Goal: Task Accomplishment & Management: Use online tool/utility

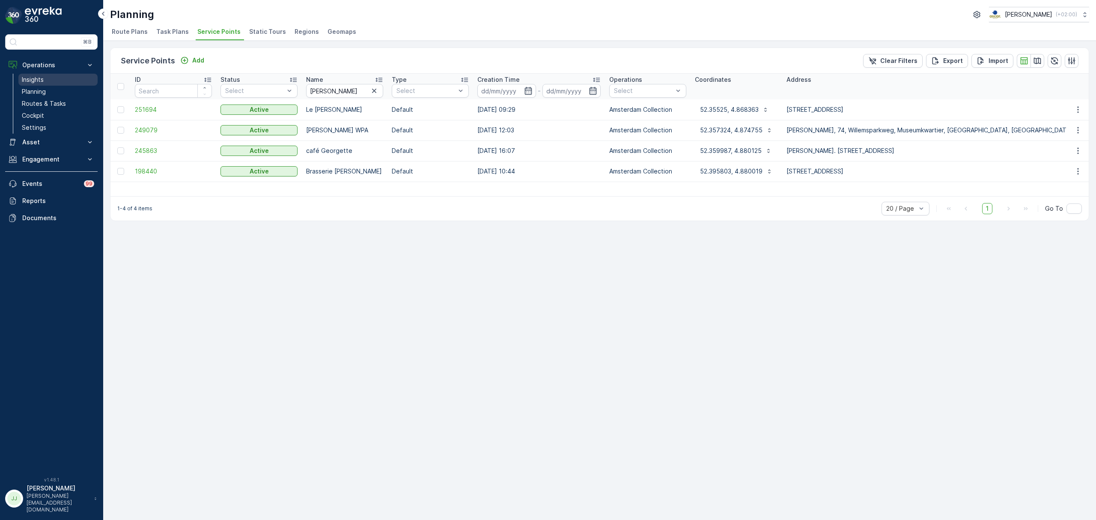
click at [53, 79] on link "Insights" at bounding box center [57, 80] width 79 height 12
click at [37, 104] on p "Routes & Tasks" at bounding box center [44, 103] width 44 height 9
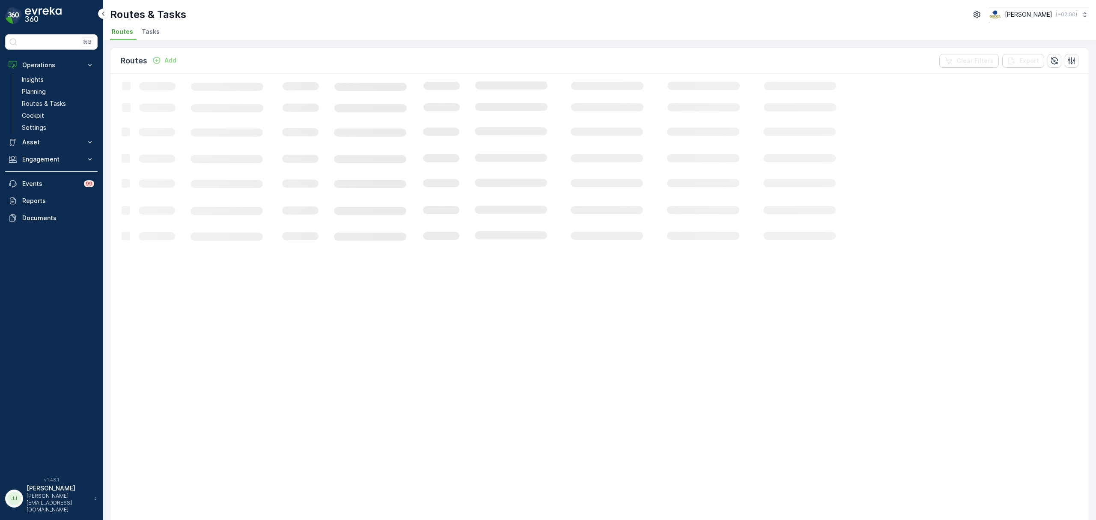
click at [146, 35] on span "Tasks" at bounding box center [151, 31] width 18 height 9
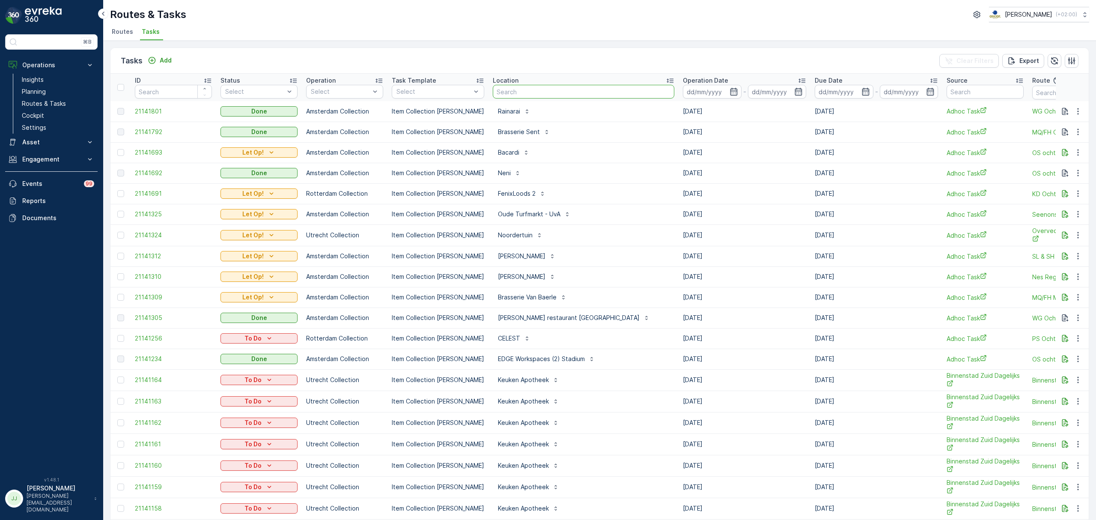
click at [497, 87] on input "text" at bounding box center [584, 92] width 182 height 14
type input "dune"
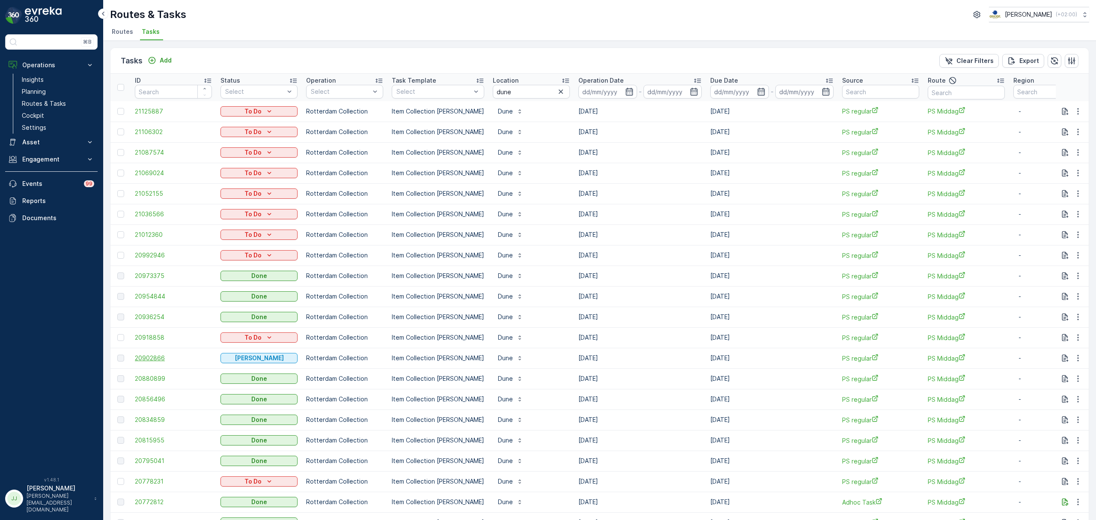
click at [153, 358] on span "20902866" at bounding box center [173, 358] width 77 height 9
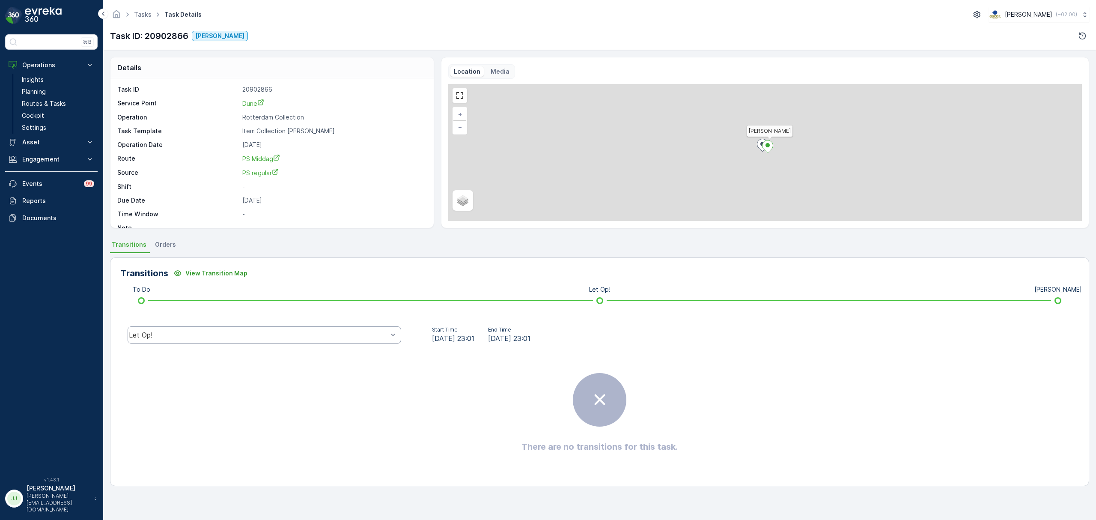
click at [314, 339] on div "Let Op!" at bounding box center [265, 334] width 274 height 17
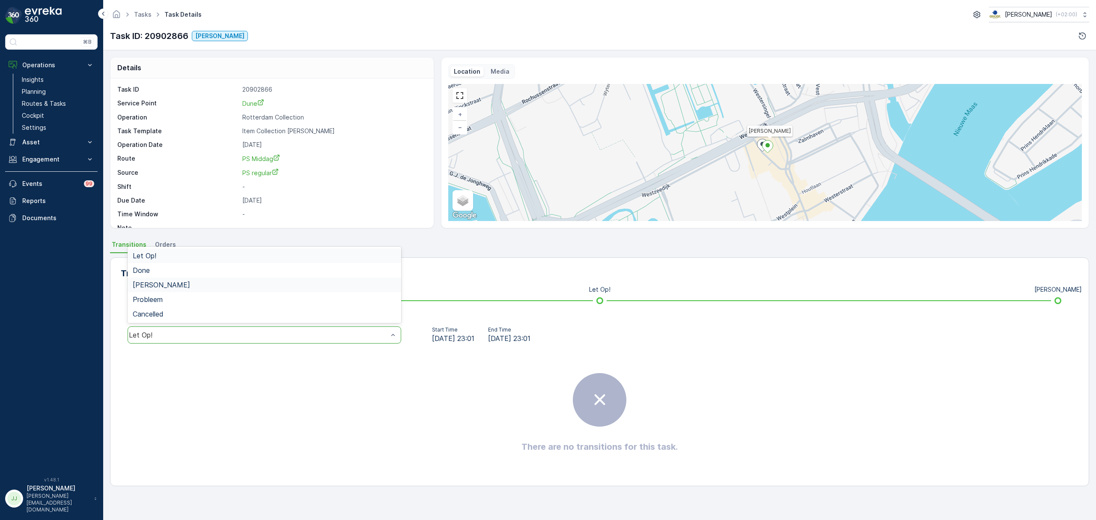
click at [203, 278] on div "[PERSON_NAME]" at bounding box center [265, 284] width 274 height 15
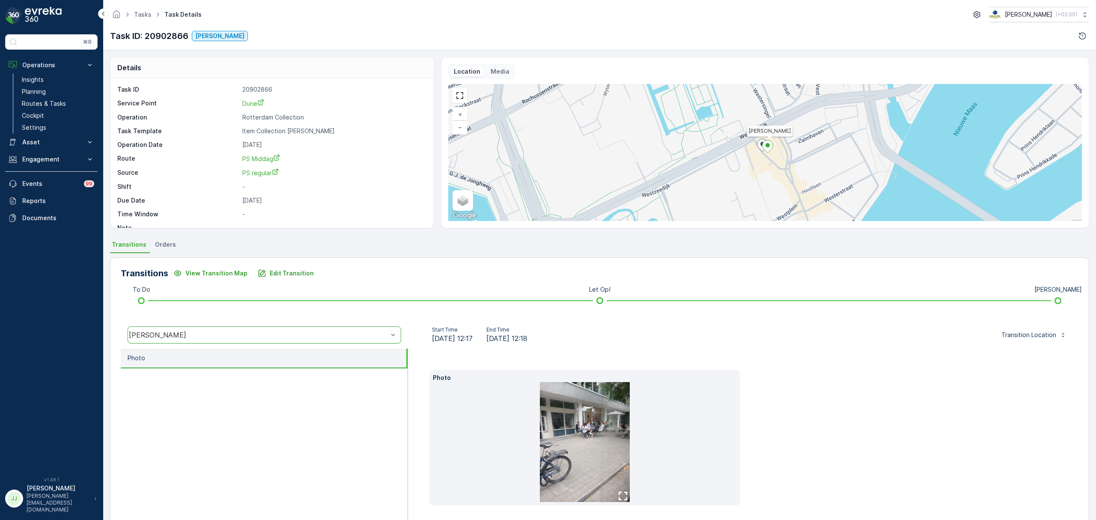
click at [594, 437] on img at bounding box center [585, 442] width 90 height 120
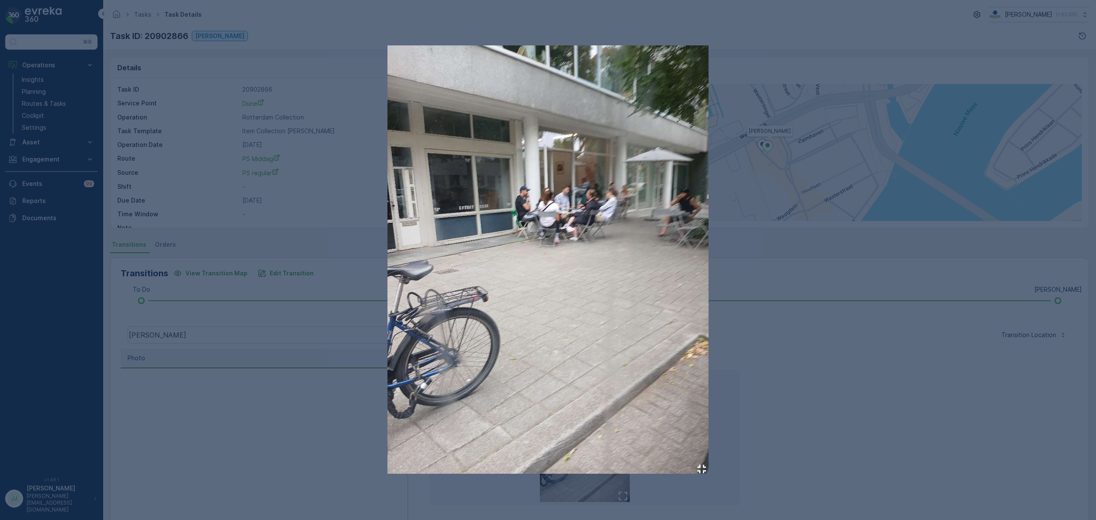
click at [923, 187] on div at bounding box center [548, 260] width 1096 height 520
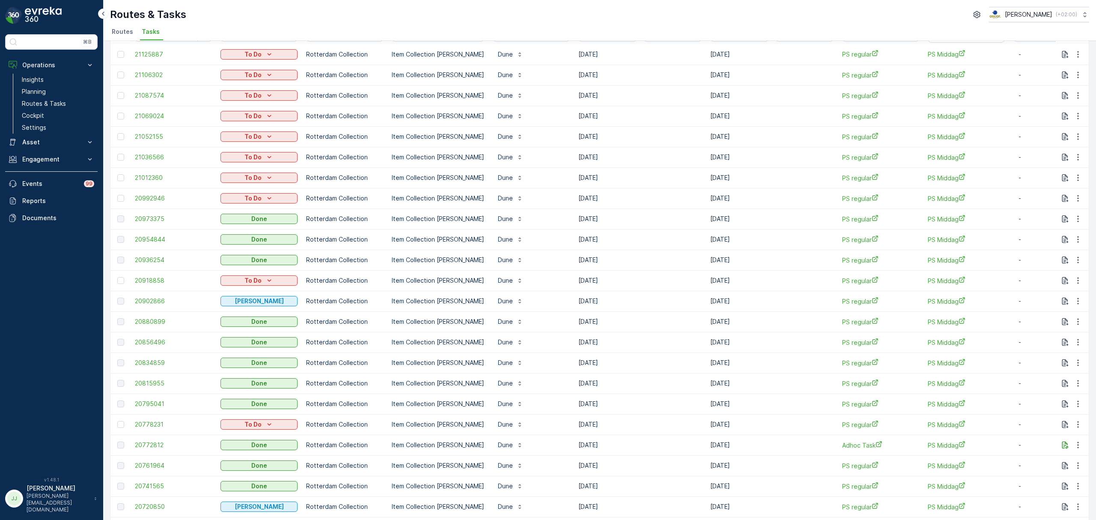
scroll to position [114, 0]
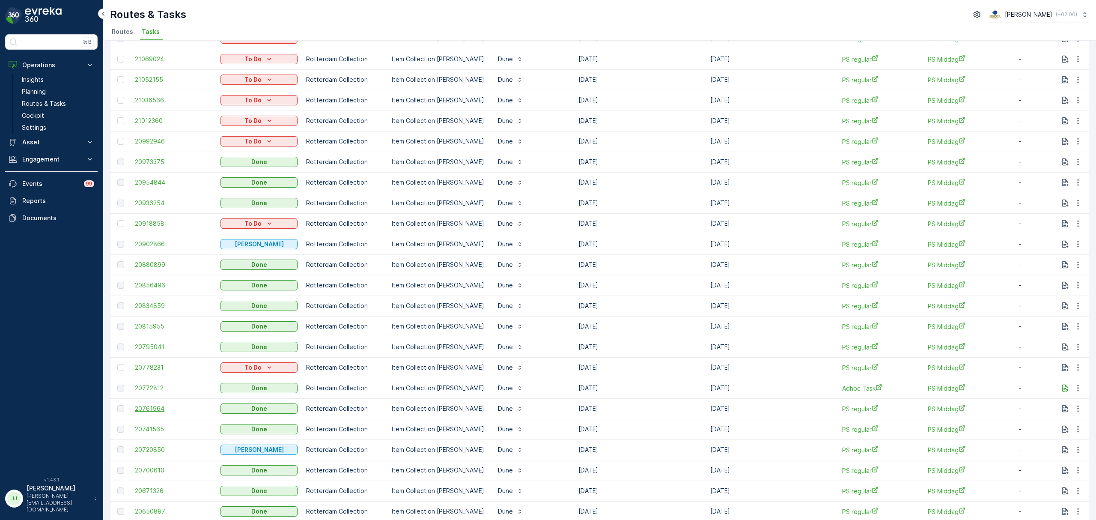
click at [141, 409] on span "20761964" at bounding box center [173, 408] width 77 height 9
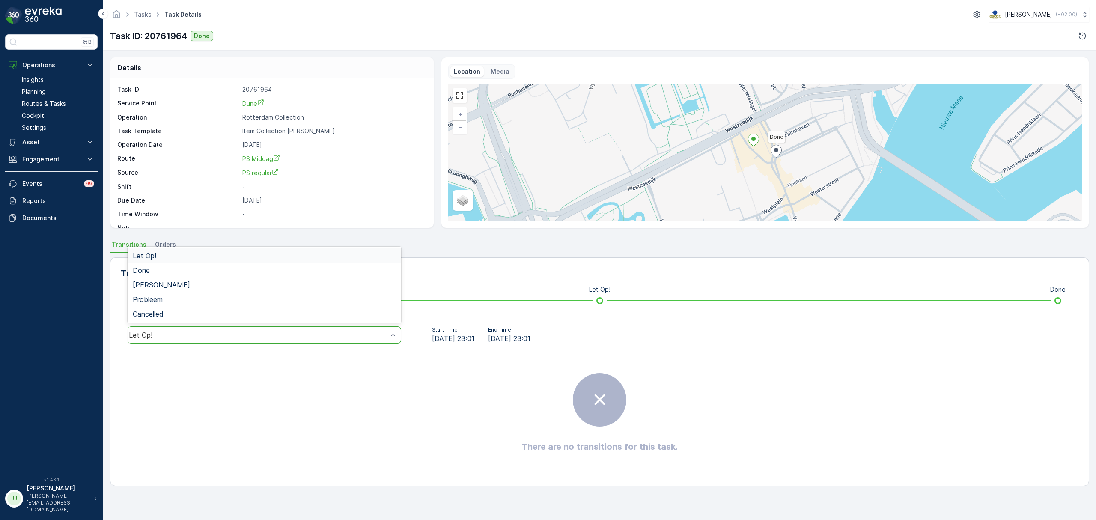
click at [192, 331] on div "Let Op!" at bounding box center [258, 335] width 259 height 8
click at [167, 270] on div "Done" at bounding box center [264, 270] width 263 height 8
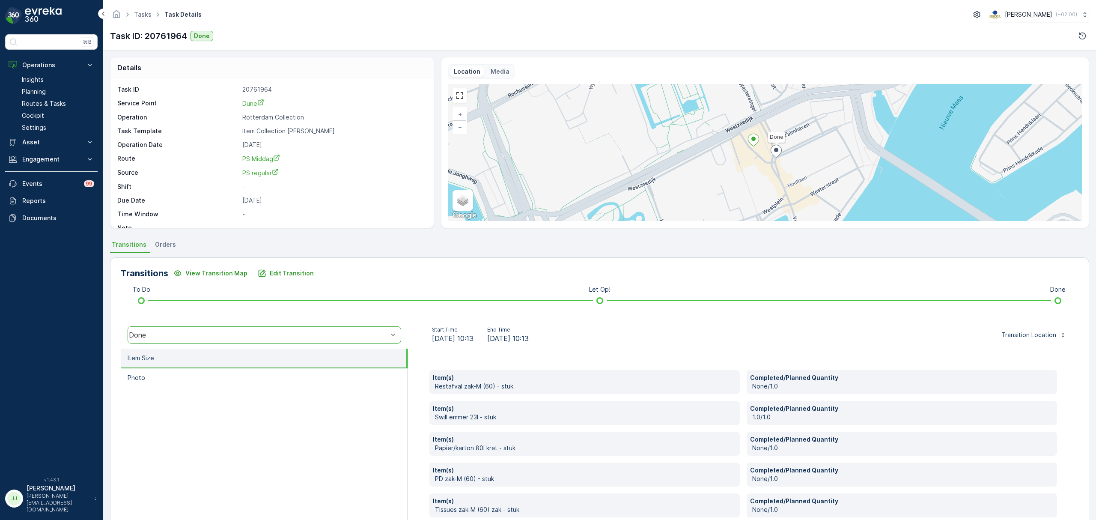
scroll to position [45, 0]
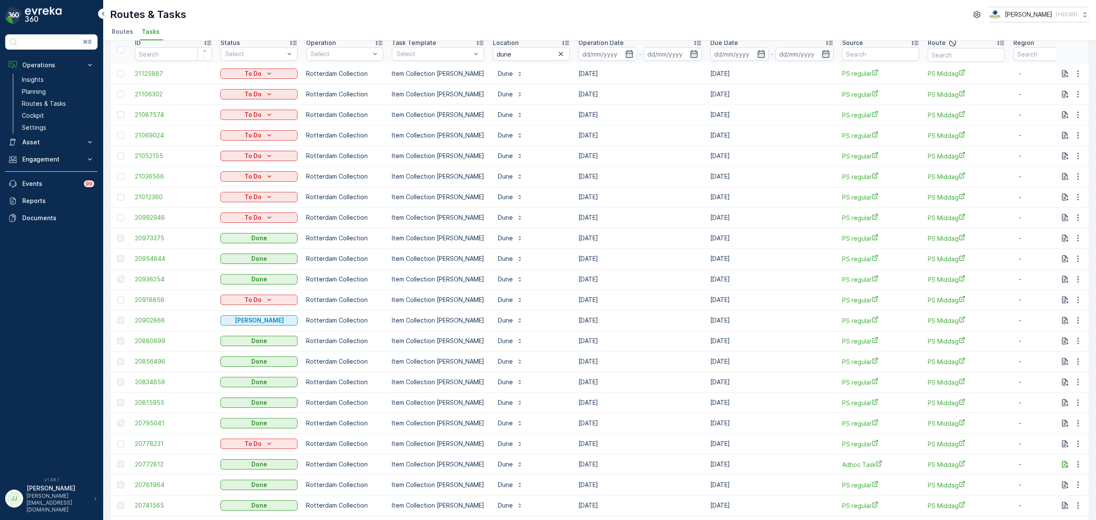
scroll to position [57, 0]
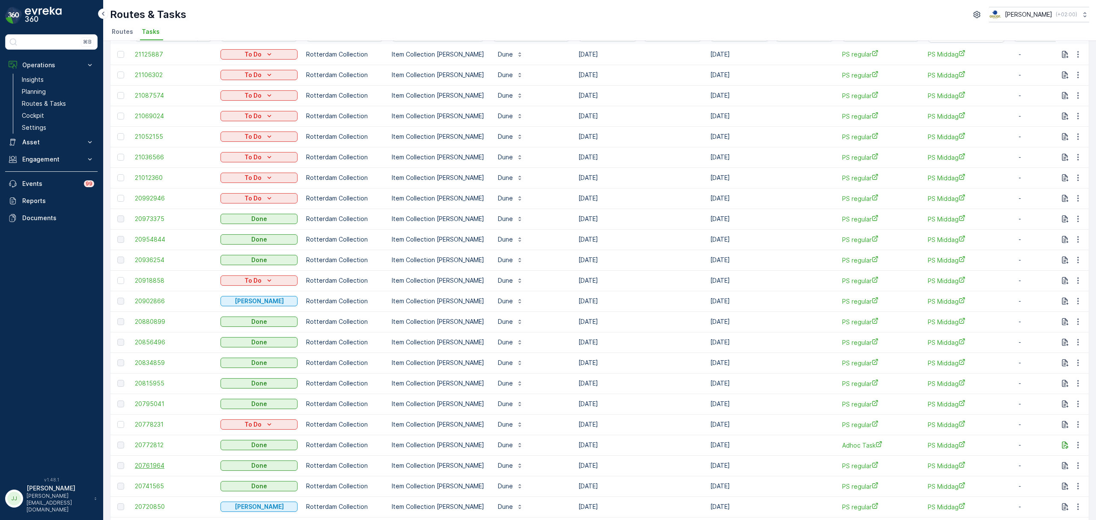
click at [146, 466] on span "20761964" at bounding box center [173, 465] width 77 height 9
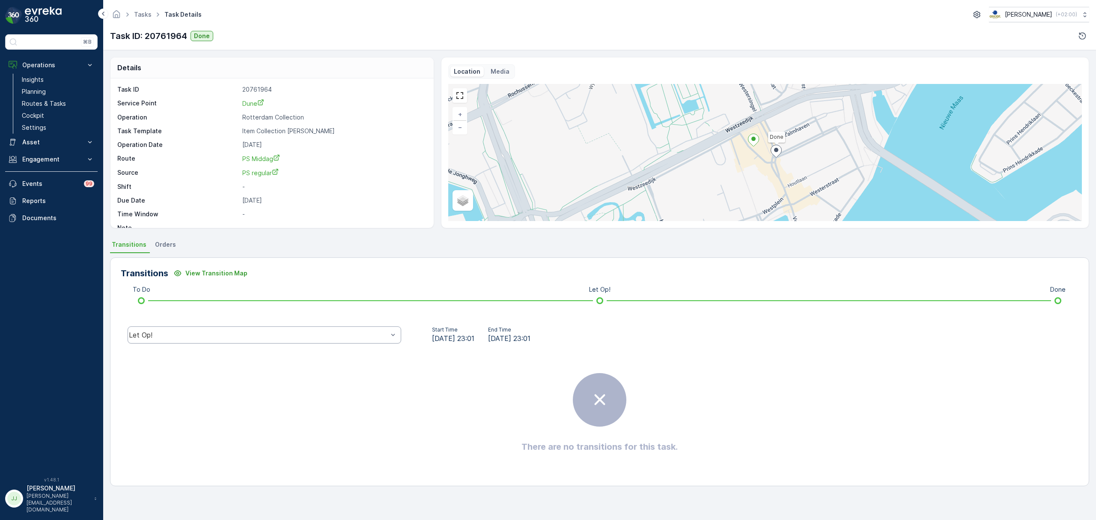
click at [192, 338] on div "Let Op!" at bounding box center [258, 335] width 259 height 8
click at [159, 271] on div "Done" at bounding box center [264, 270] width 263 height 8
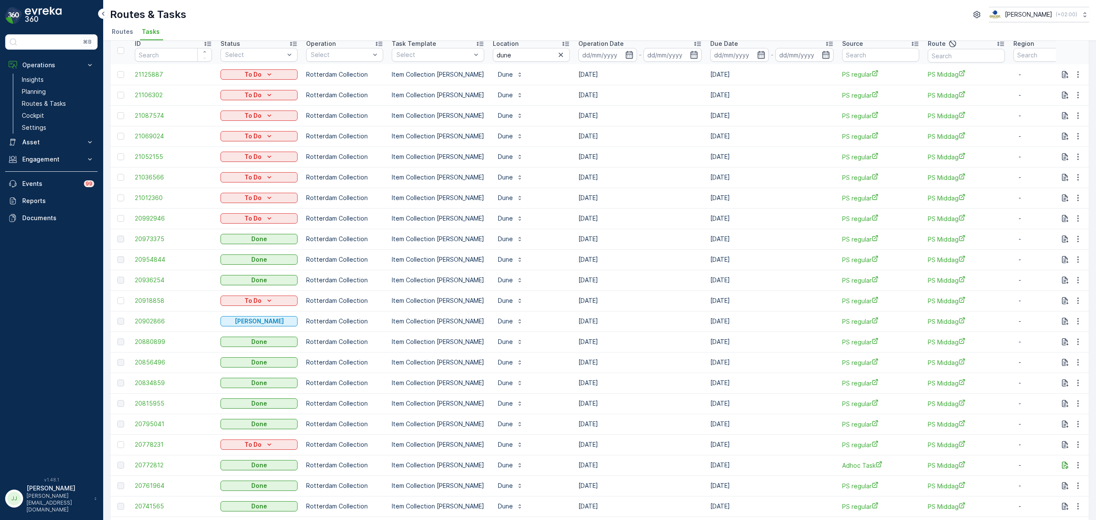
scroll to position [57, 0]
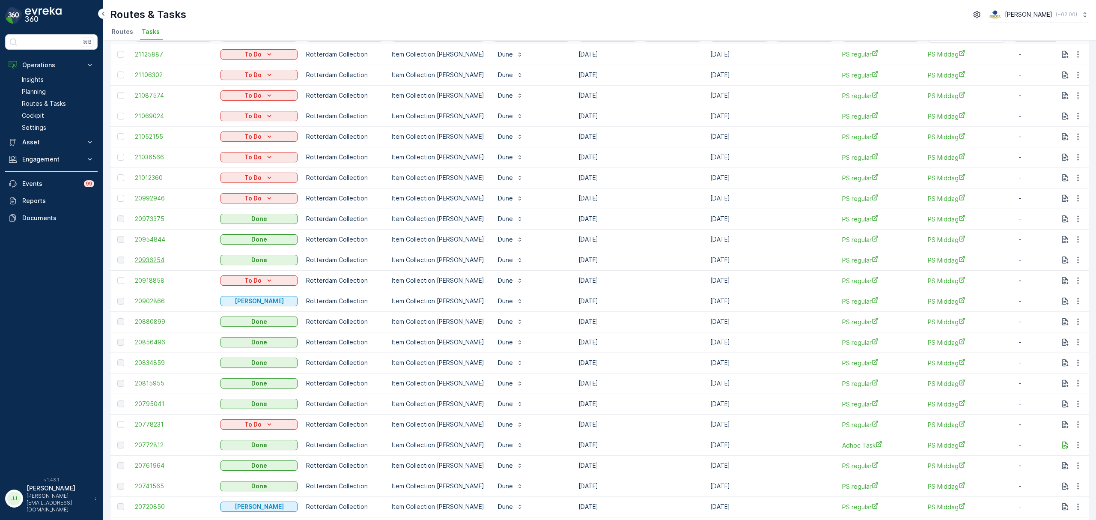
click at [155, 263] on span "20936254" at bounding box center [173, 260] width 77 height 9
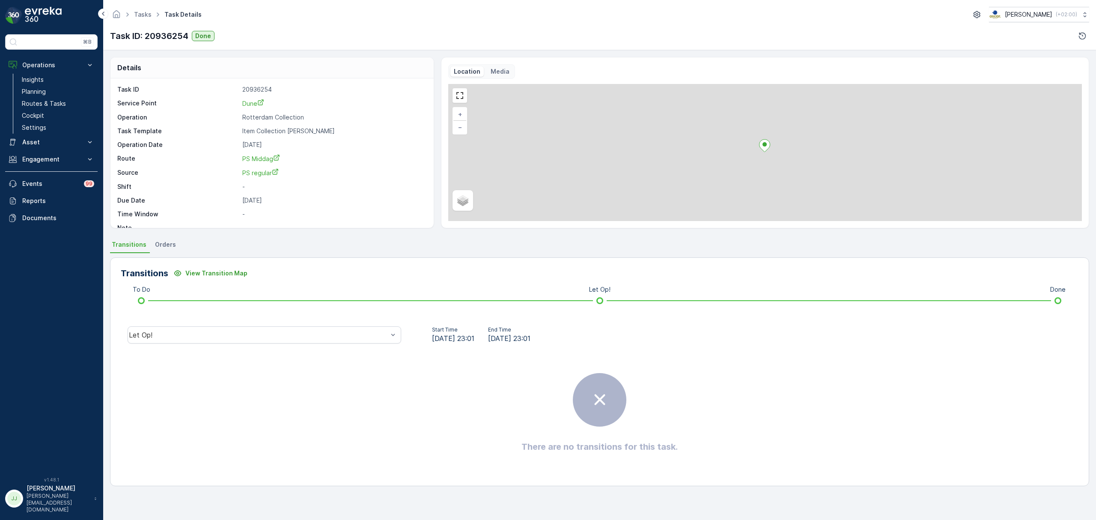
drag, startPoint x: 186, startPoint y: 331, endPoint x: 177, endPoint y: 325, distance: 10.2
click at [186, 331] on div "Let Op!" at bounding box center [258, 335] width 259 height 8
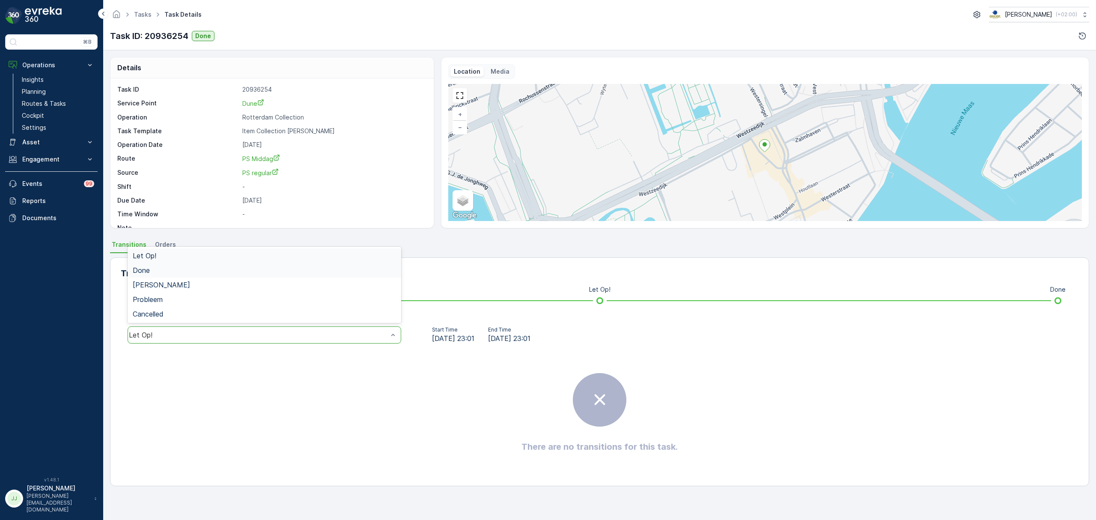
click at [146, 271] on span "Done" at bounding box center [141, 270] width 17 height 8
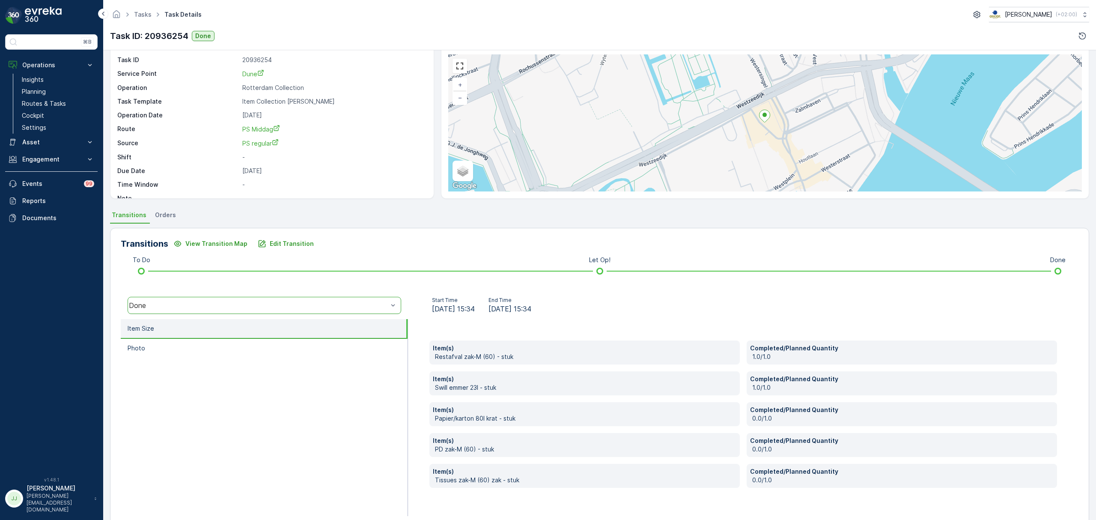
scroll to position [45, 0]
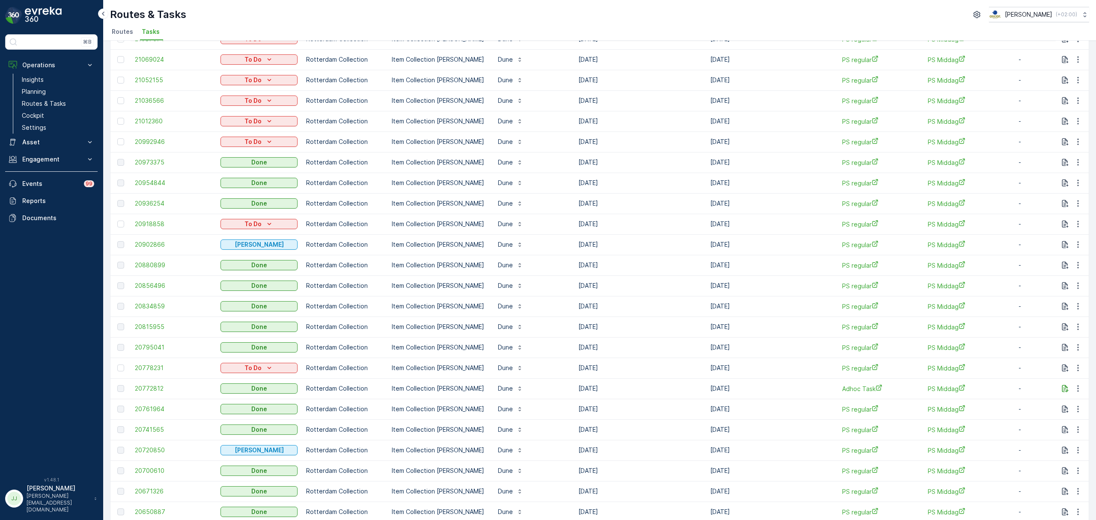
scroll to position [114, 0]
click at [160, 247] on span "20902866" at bounding box center [173, 244] width 77 height 9
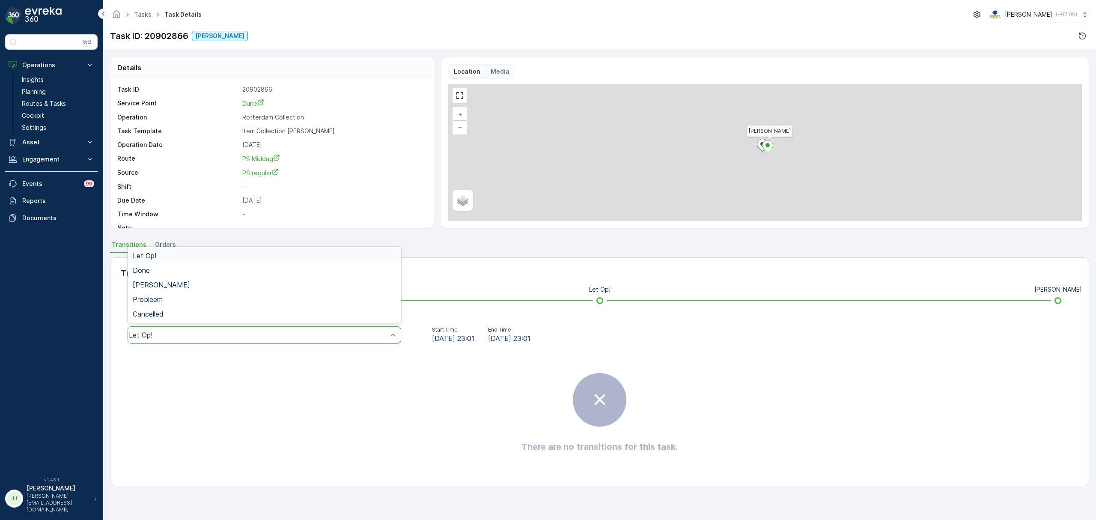
drag, startPoint x: 247, startPoint y: 341, endPoint x: 244, endPoint y: 331, distance: 10.2
click at [245, 335] on div "Let Op!" at bounding box center [265, 334] width 274 height 17
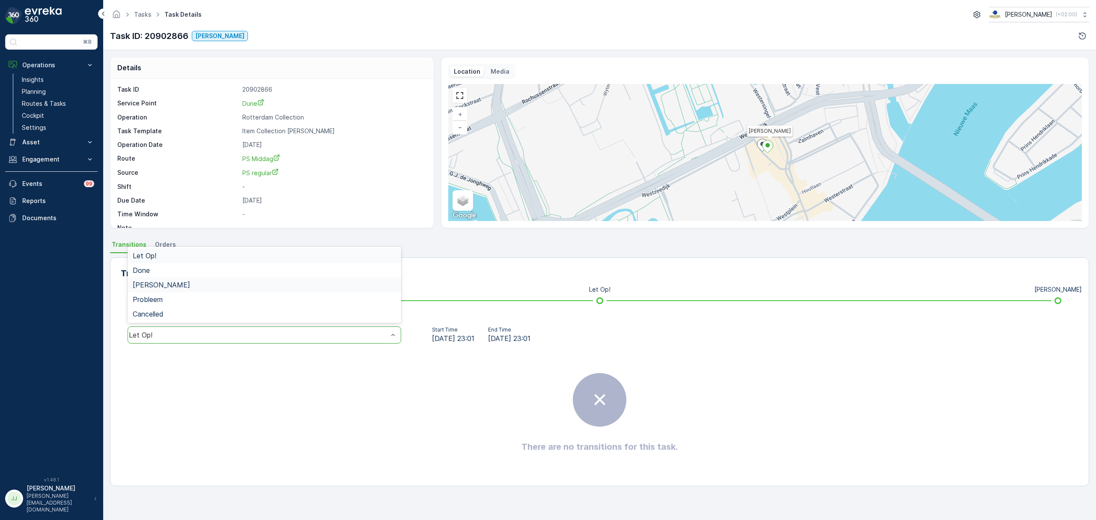
click at [170, 286] on div "[PERSON_NAME]" at bounding box center [264, 285] width 263 height 8
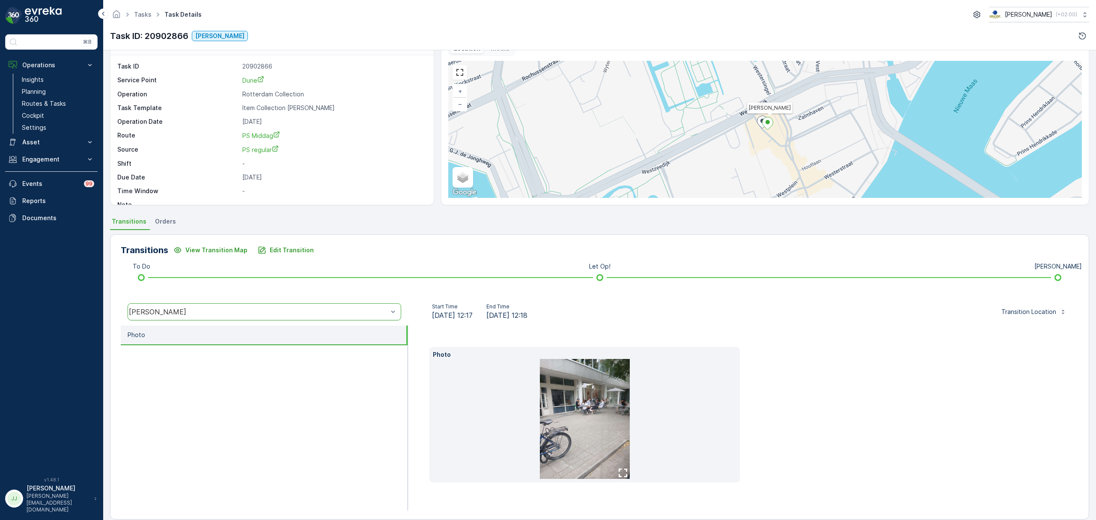
scroll to position [33, 0]
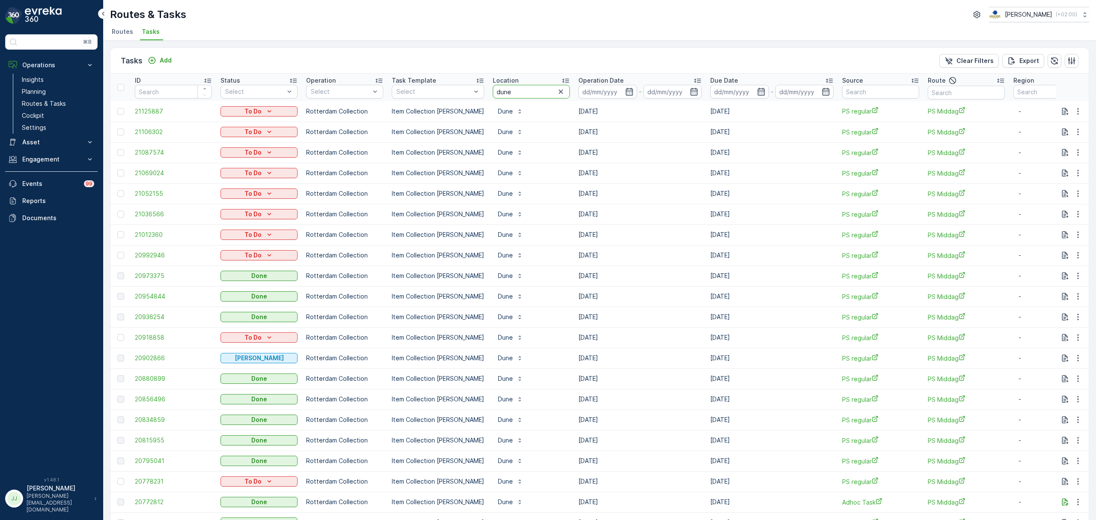
drag, startPoint x: 506, startPoint y: 94, endPoint x: 441, endPoint y: 100, distance: 64.9
click at [441, 100] on tr "ID Status Select Operation Select Task Template Select Location dune Operation …" at bounding box center [770, 87] width 1321 height 27
type input "kerkwijk"
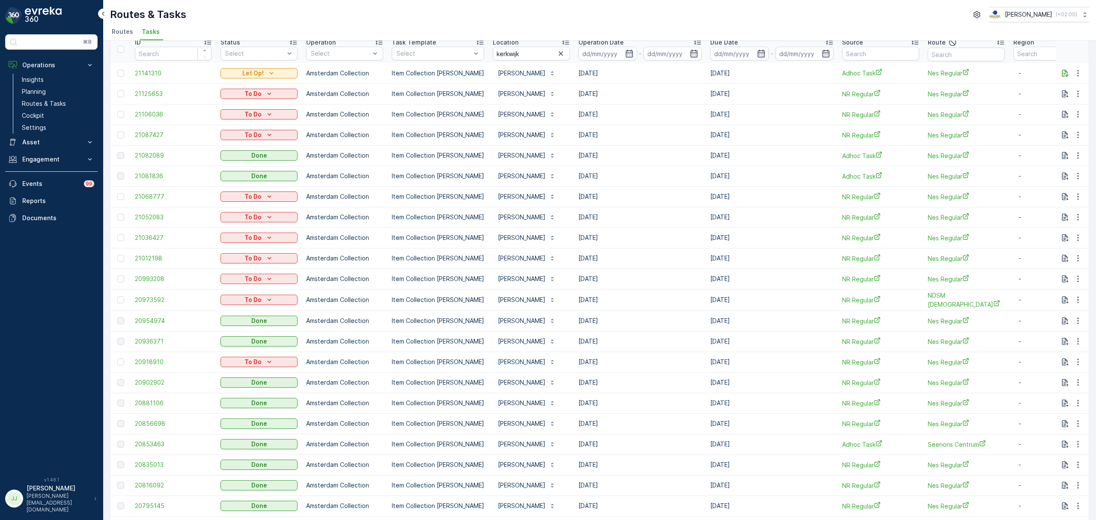
scroll to position [57, 0]
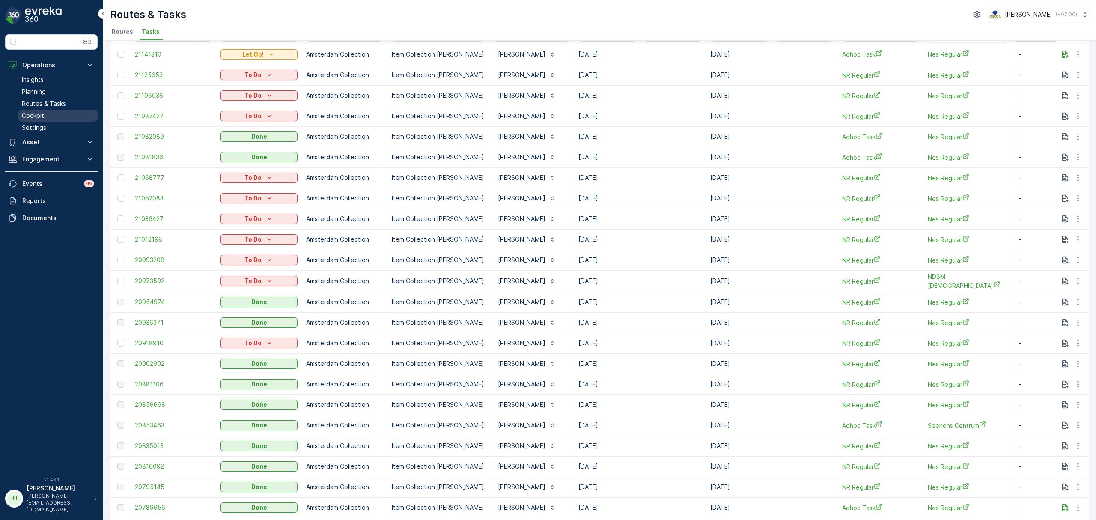
click at [47, 115] on link "Cockpit" at bounding box center [57, 116] width 79 height 12
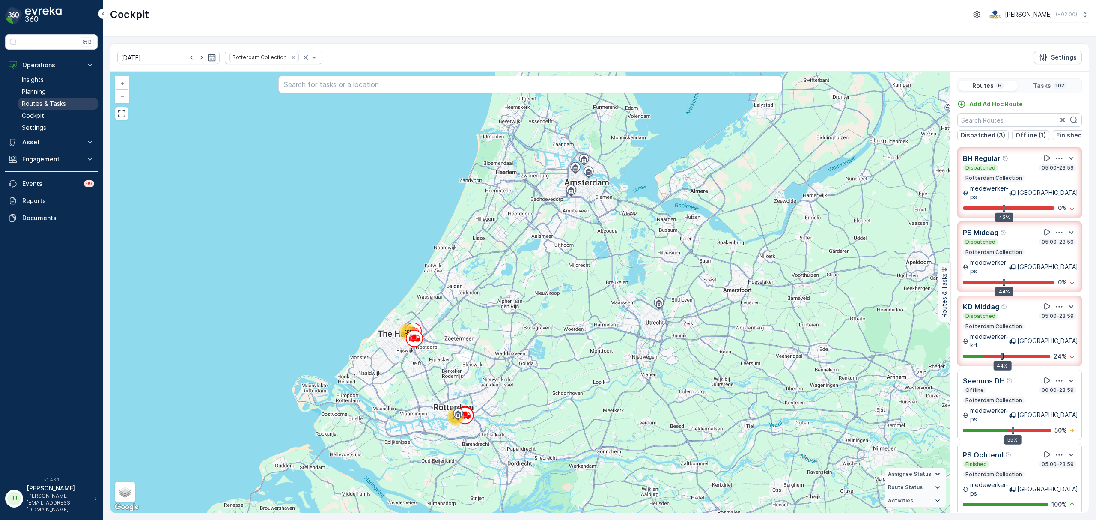
drag, startPoint x: 67, startPoint y: 103, endPoint x: 72, endPoint y: 98, distance: 6.4
click at [67, 103] on link "Routes & Tasks" at bounding box center [57, 104] width 79 height 12
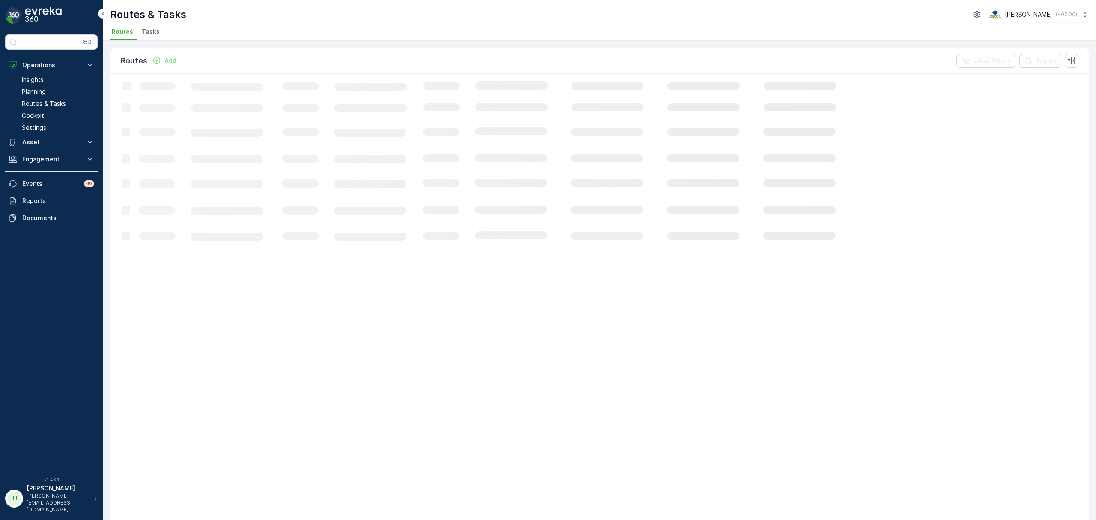
click at [145, 33] on span "Tasks" at bounding box center [151, 31] width 18 height 9
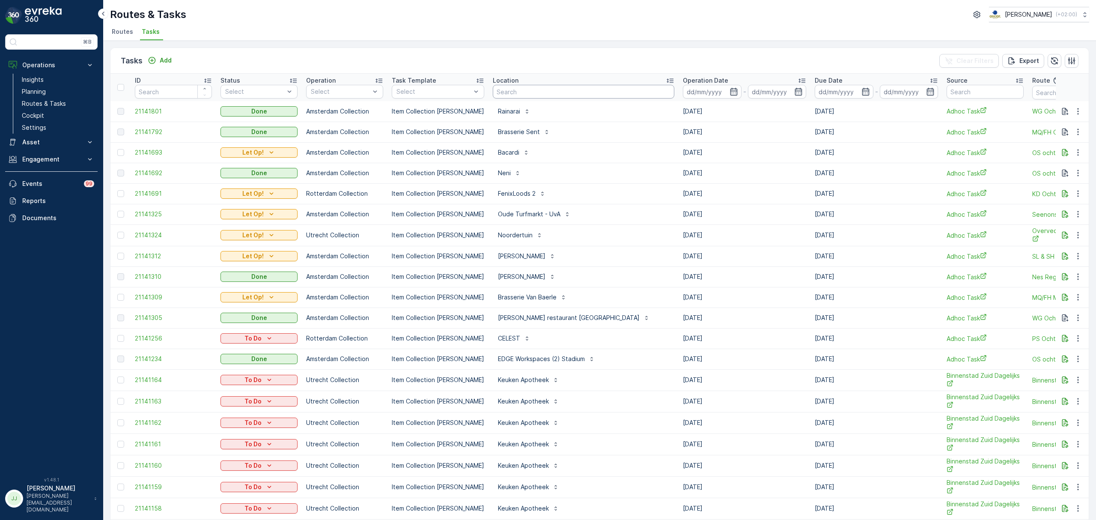
click at [497, 93] on input "text" at bounding box center [584, 92] width 182 height 14
type input "30ml"
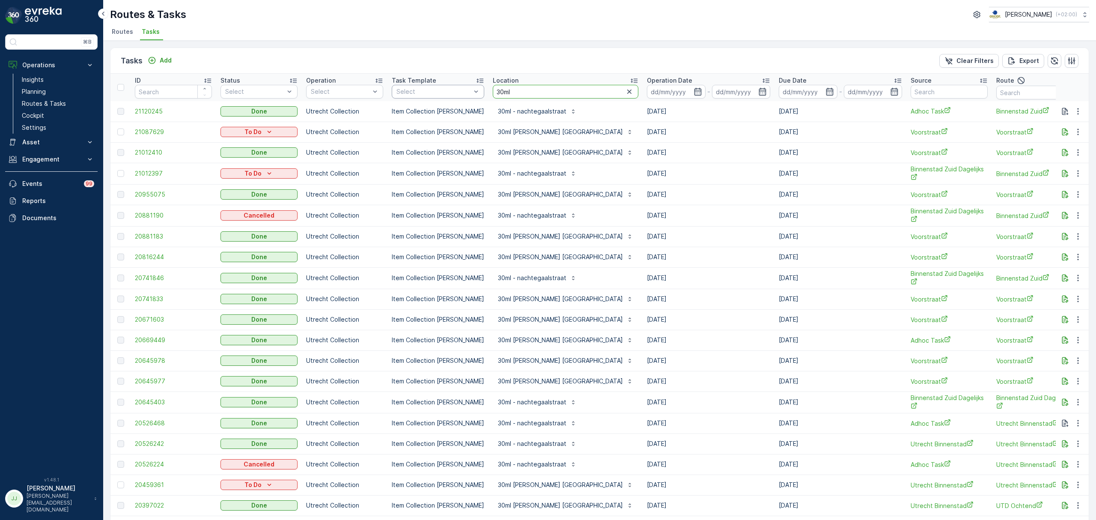
drag, startPoint x: 511, startPoint y: 92, endPoint x: 471, endPoint y: 91, distance: 39.8
click at [471, 91] on tr "ID Status Select Operation Select Task Template Select Location 30ml Operation …" at bounding box center [804, 87] width 1389 height 27
type input "nachte"
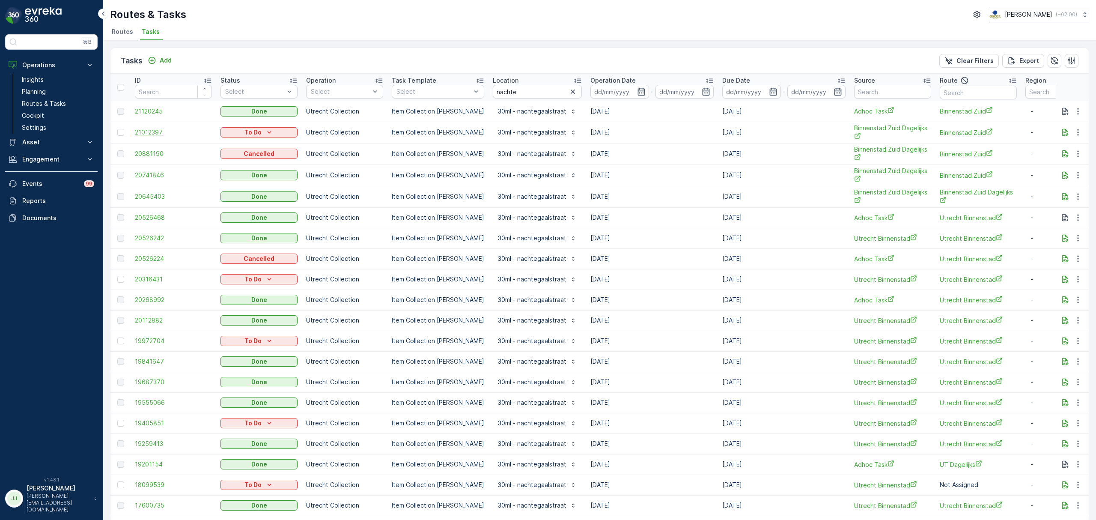
click at [152, 129] on span "21012397" at bounding box center [173, 132] width 77 height 9
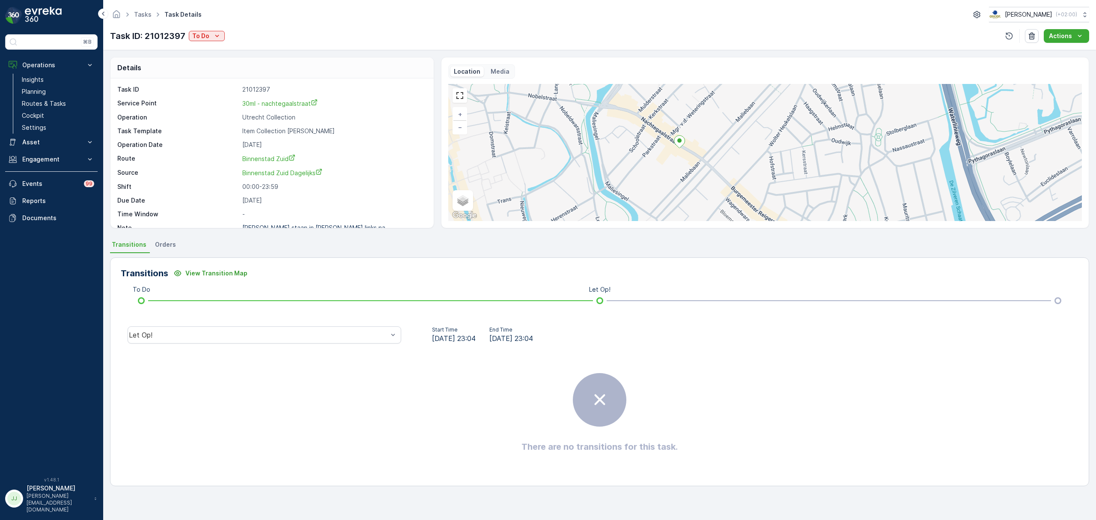
drag, startPoint x: 677, startPoint y: 153, endPoint x: 680, endPoint y: 159, distance: 6.7
click at [675, 158] on div "+ − Satellite Roadmap Terrain Hybrid Leaflet Keyboard shortcuts Map Data Map da…" at bounding box center [765, 152] width 634 height 137
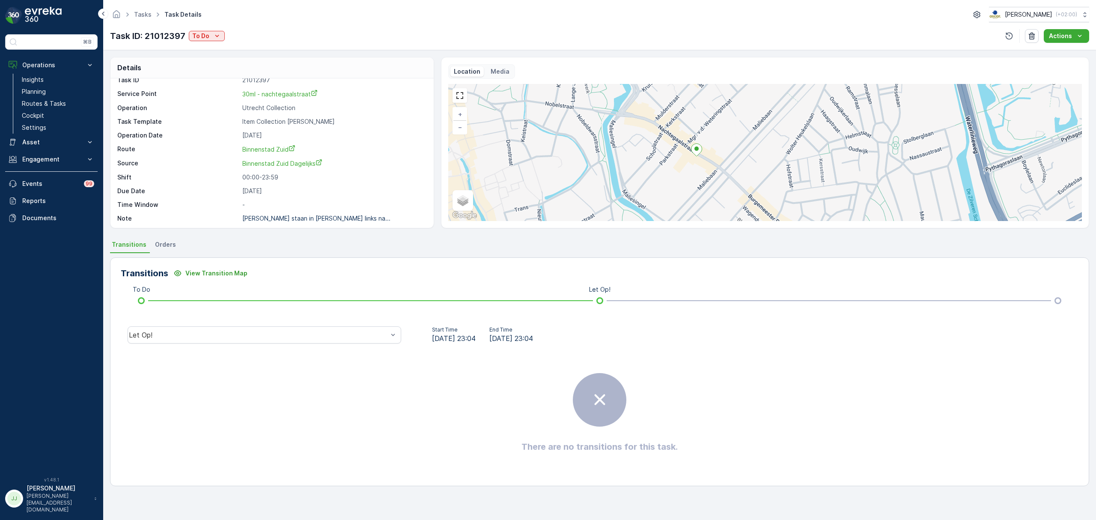
scroll to position [12, 0]
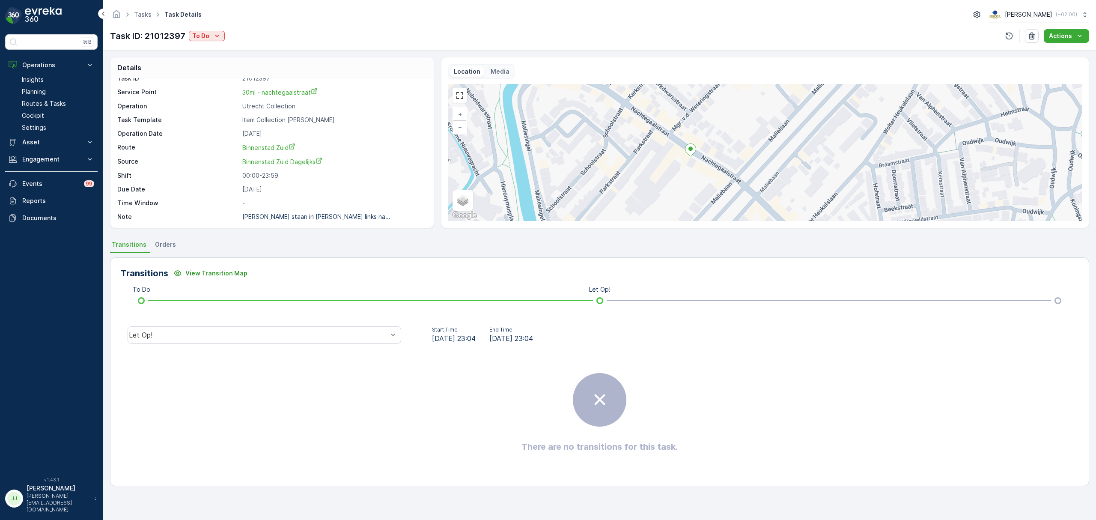
drag, startPoint x: 691, startPoint y: 172, endPoint x: 642, endPoint y: 191, distance: 52.2
click at [642, 191] on div "+ − Satellite Roadmap Terrain Hybrid Leaflet Keyboard shortcuts Map Data Map da…" at bounding box center [765, 152] width 634 height 137
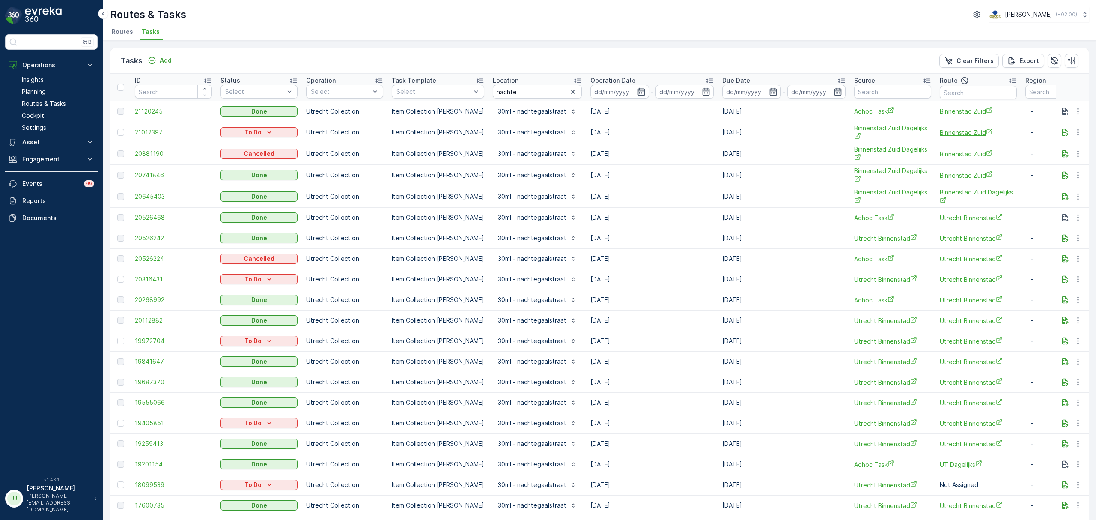
click at [968, 131] on span "Binnenstad Zuid" at bounding box center [978, 132] width 77 height 9
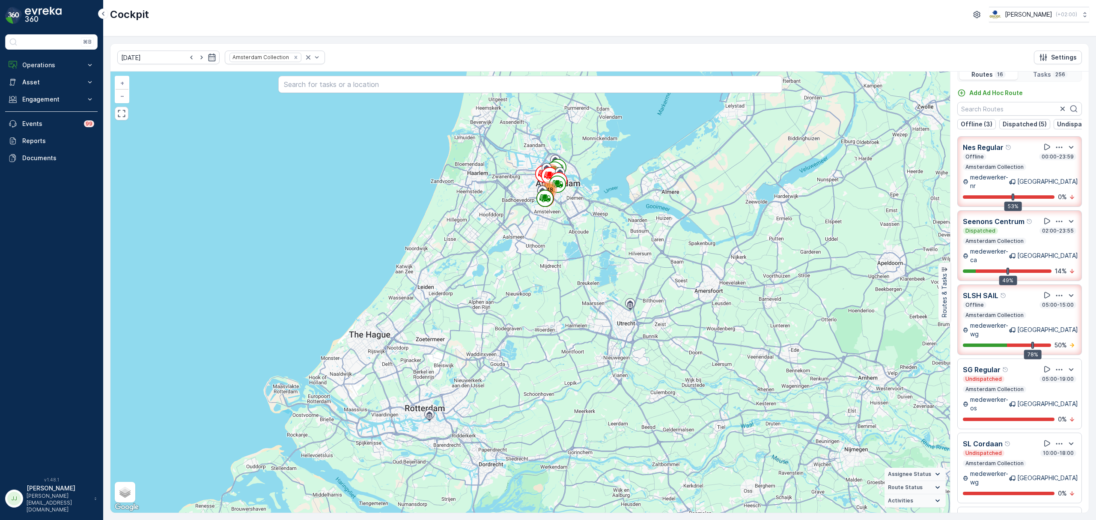
scroll to position [21, 0]
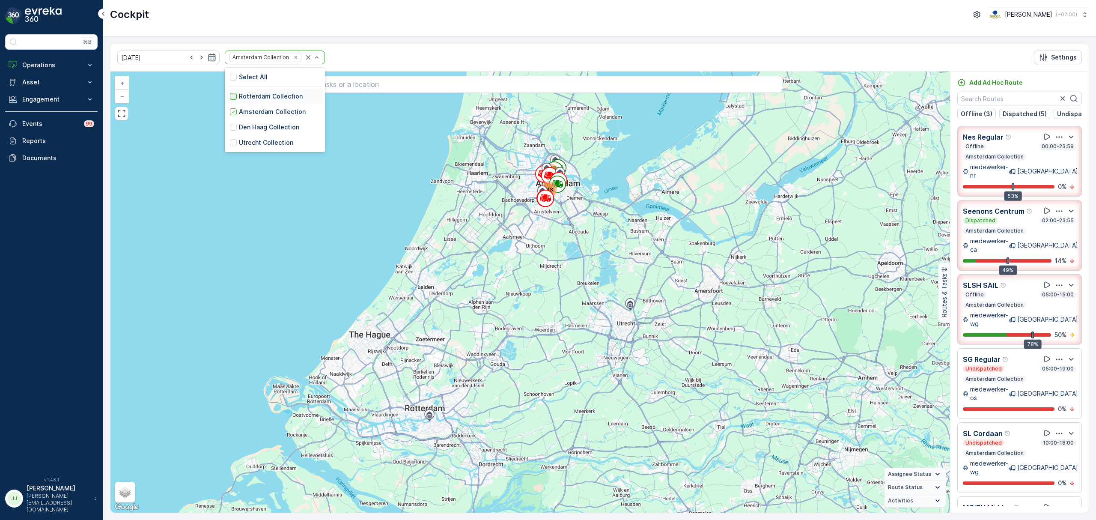
click at [230, 100] on div at bounding box center [233, 96] width 7 height 7
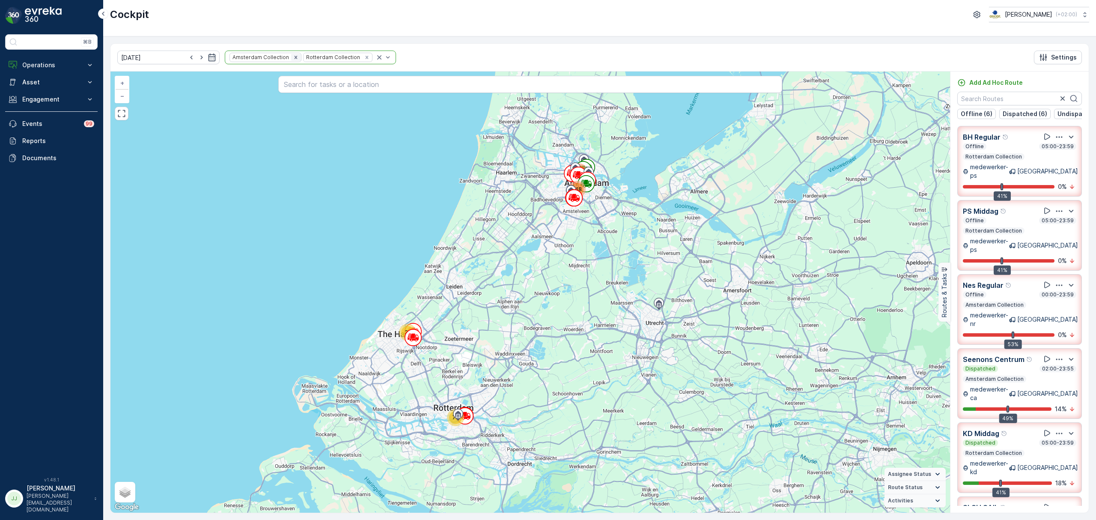
click at [294, 58] on icon "Remove Amsterdam Collection" at bounding box center [295, 57] width 3 height 3
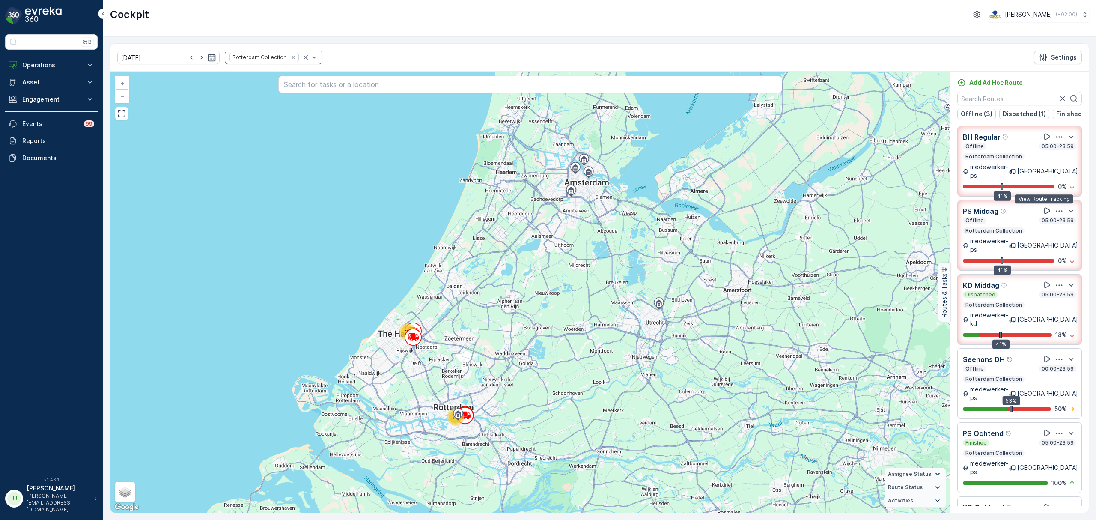
click at [1043, 206] on icon at bounding box center [1047, 210] width 9 height 9
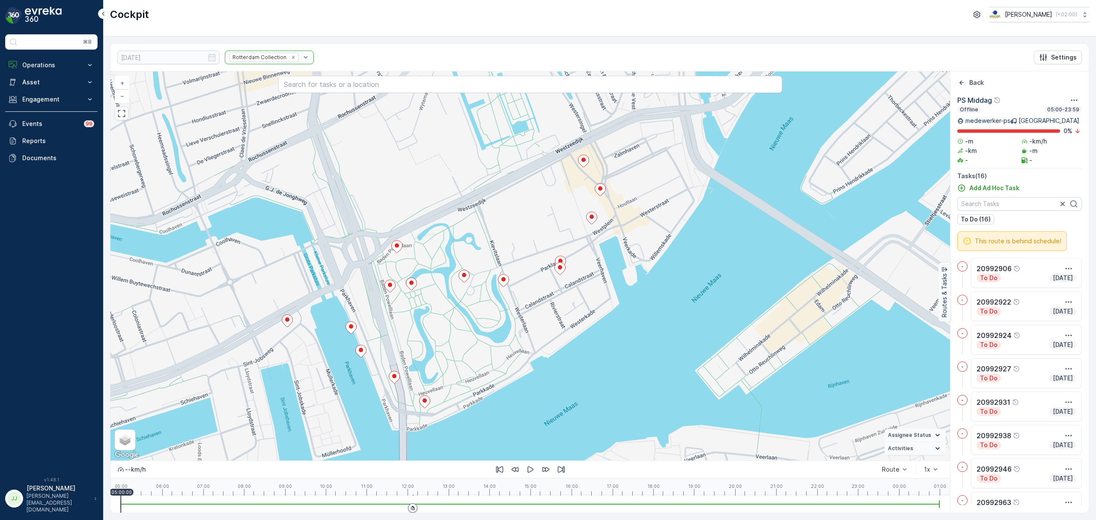
drag, startPoint x: 502, startPoint y: 216, endPoint x: 503, endPoint y: 202, distance: 13.8
click at [503, 202] on div "+ − Satellite Roadmap Terrain Hybrid Leaflet Keyboard shortcuts Map Data Map da…" at bounding box center [530, 265] width 840 height 389
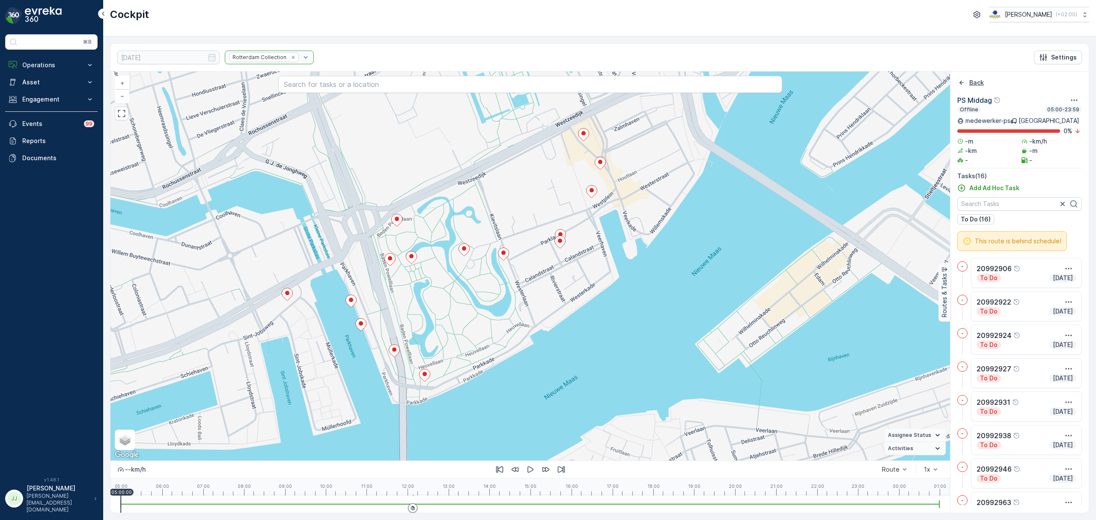
click at [961, 84] on icon "Back" at bounding box center [961, 82] width 4 height 4
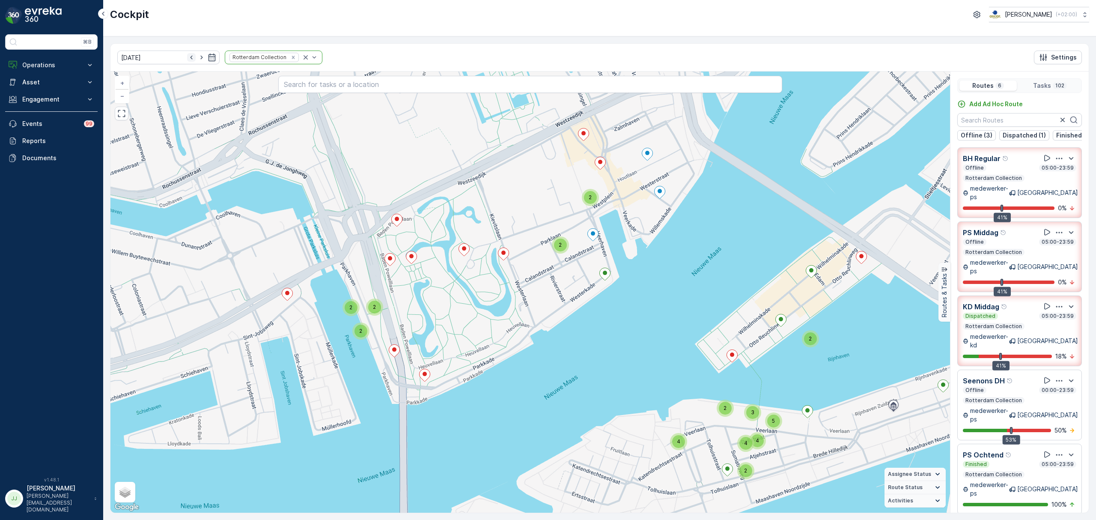
click at [187, 58] on icon "button" at bounding box center [191, 57] width 9 height 9
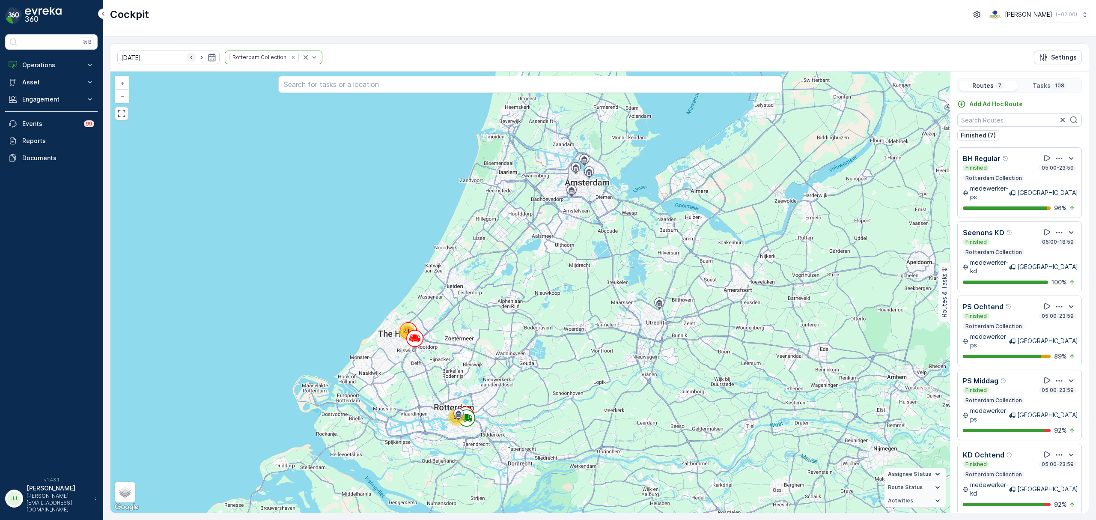
click at [187, 60] on icon "button" at bounding box center [191, 57] width 9 height 9
click at [187, 58] on icon "button" at bounding box center [191, 57] width 9 height 9
click at [187, 57] on icon "button" at bounding box center [191, 57] width 9 height 9
type input "[DATE]"
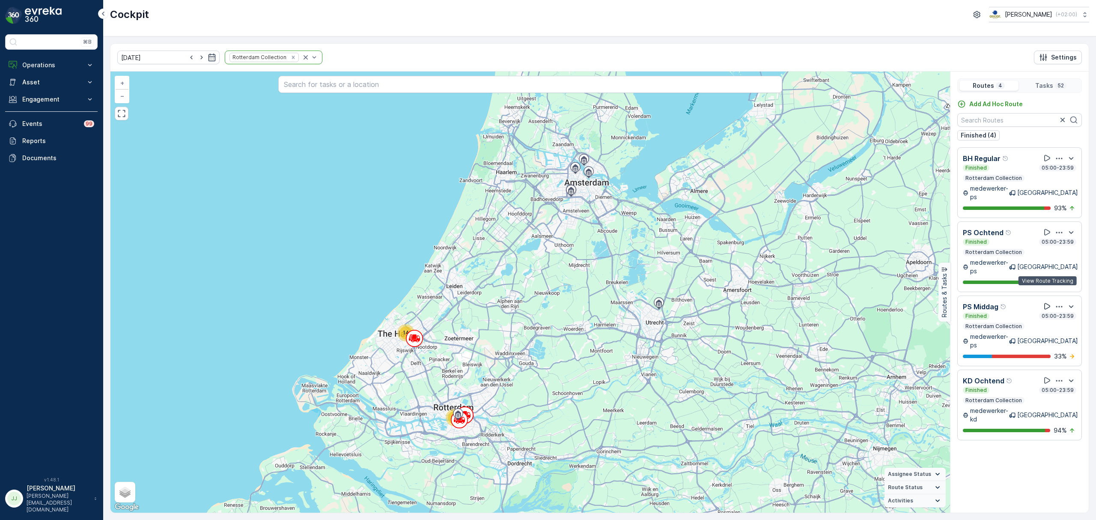
click at [1048, 302] on icon at bounding box center [1047, 306] width 9 height 9
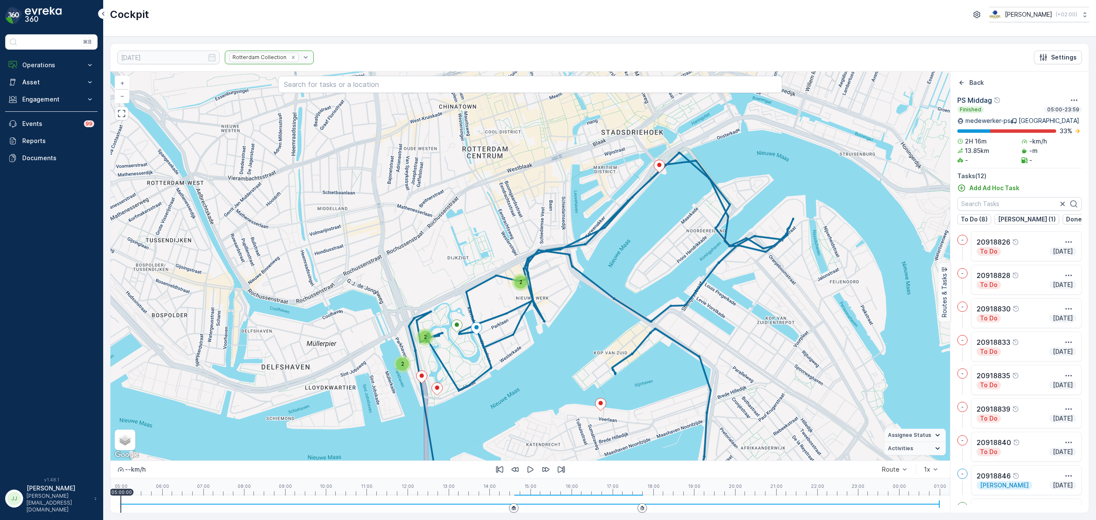
click at [523, 290] on div "2" at bounding box center [520, 282] width 17 height 17
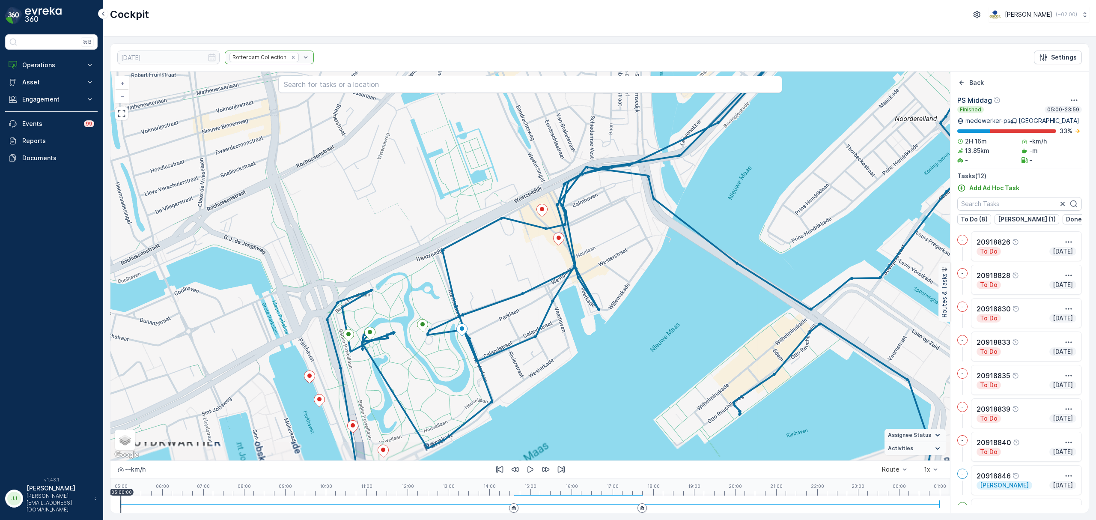
click at [534, 274] on div "+ − Satellite Roadmap Terrain Hybrid Leaflet Keyboard shortcuts Map Data Map da…" at bounding box center [530, 265] width 840 height 389
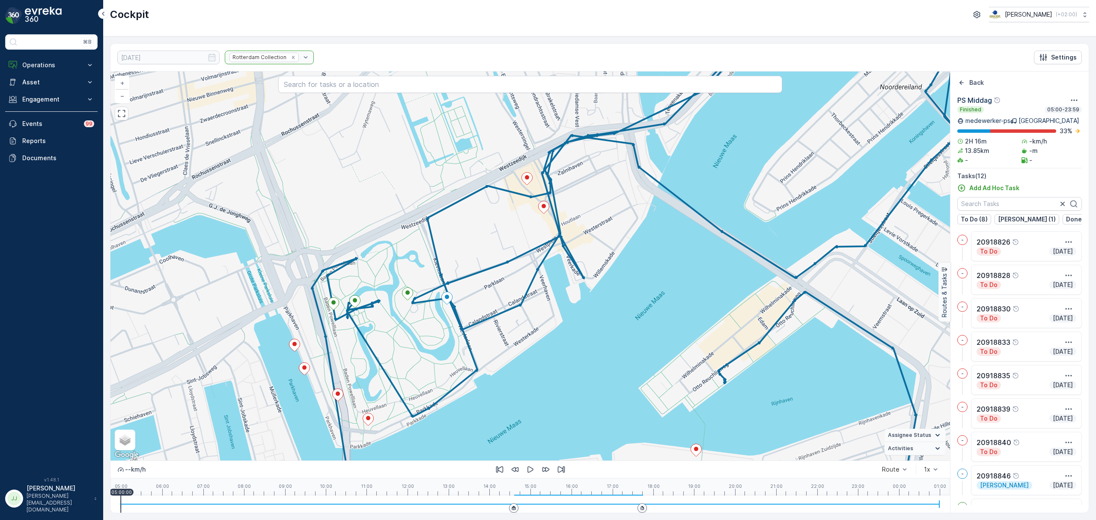
drag, startPoint x: 653, startPoint y: 290, endPoint x: 646, endPoint y: 295, distance: 8.8
click at [646, 295] on div "+ − Satellite Roadmap Terrain Hybrid Leaflet Keyboard shortcuts Map Data Map da…" at bounding box center [530, 265] width 840 height 389
click at [962, 83] on icon "Back" at bounding box center [961, 82] width 9 height 9
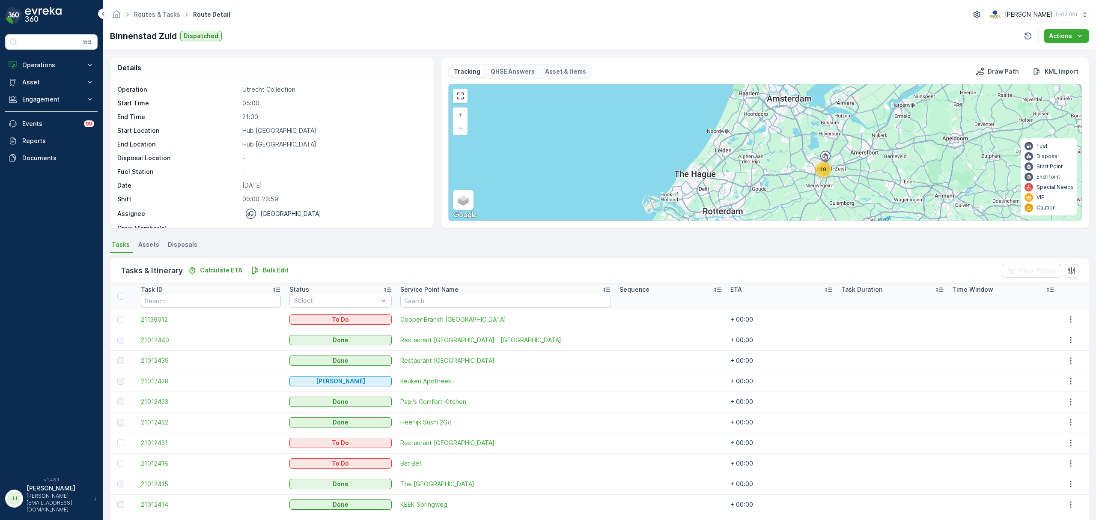
click at [817, 170] on div "19" at bounding box center [823, 169] width 13 height 13
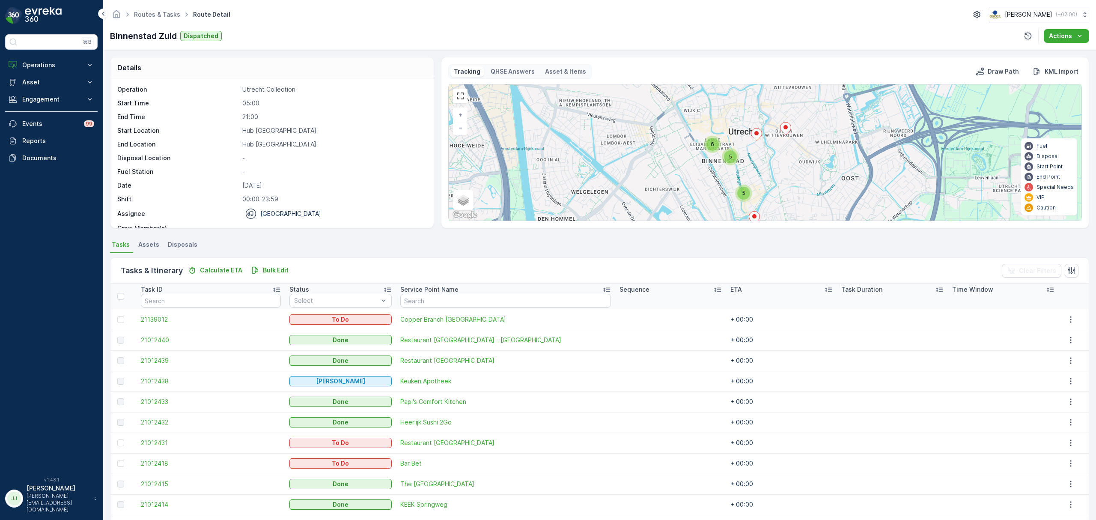
click at [783, 177] on div "5 6 5 + − Satellite Roadmap Terrain Hybrid Leaflet Keyboard shortcuts Map Data …" at bounding box center [765, 152] width 633 height 136
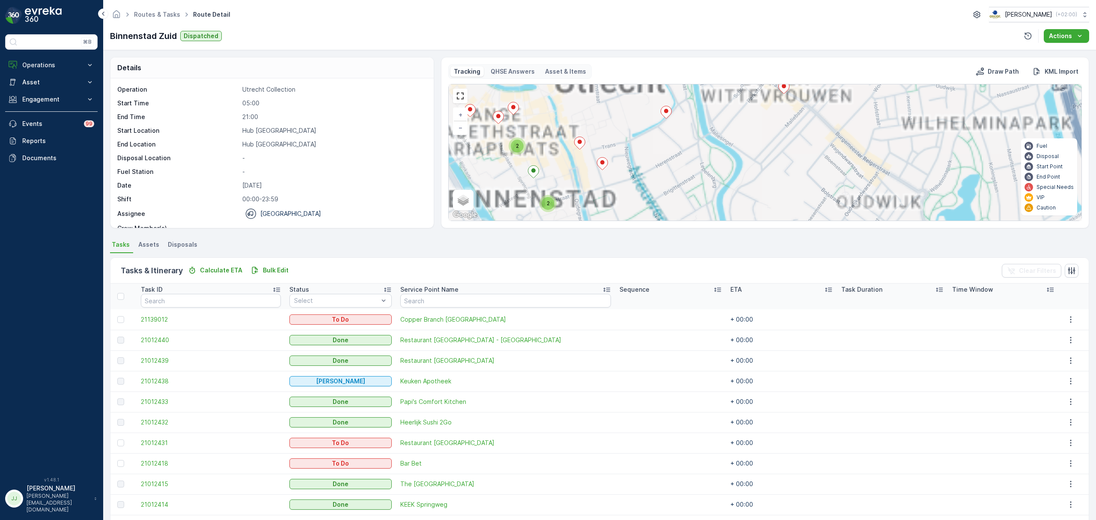
drag, startPoint x: 790, startPoint y: 174, endPoint x: 735, endPoint y: 222, distance: 72.5
click at [735, 225] on div "Tracking QHSE Answers Asset & Items Draw Path KML Import 5 6 5 2 2 2 + − Satell…" at bounding box center [765, 142] width 648 height 171
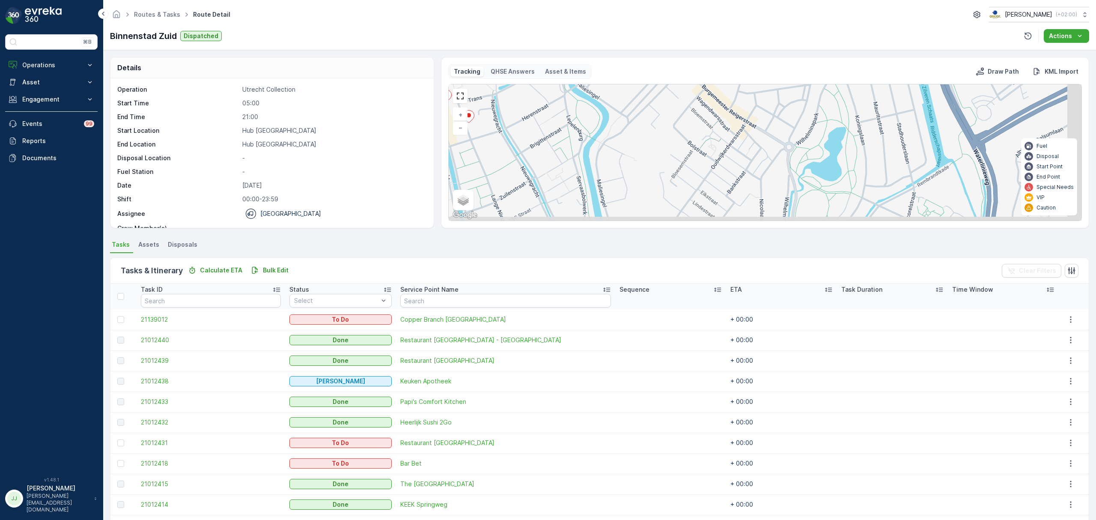
drag, startPoint x: 721, startPoint y: 200, endPoint x: 613, endPoint y: 140, distance: 123.8
click at [658, 84] on div "Tracking QHSE Answers Asset & Items Draw Path KML Import 2 2 2 + − Satellite Ro…" at bounding box center [765, 142] width 634 height 157
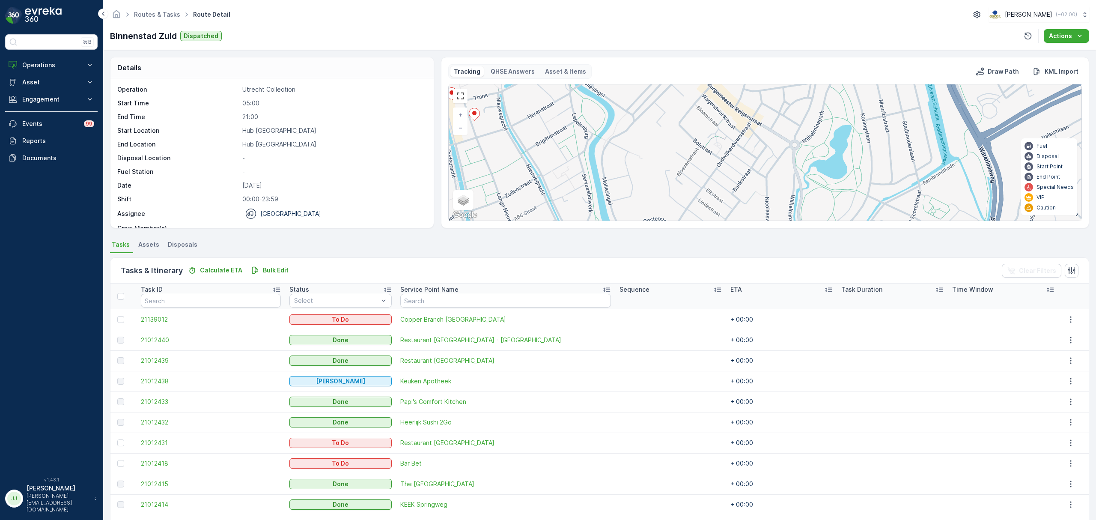
drag, startPoint x: 615, startPoint y: 144, endPoint x: 819, endPoint y: 55, distance: 222.0
click at [823, 50] on div "Routes & Tasks Route Detail Oscar Circulair ( +02:00 ) Binnenstad Zuid Dispatch…" at bounding box center [599, 260] width 993 height 520
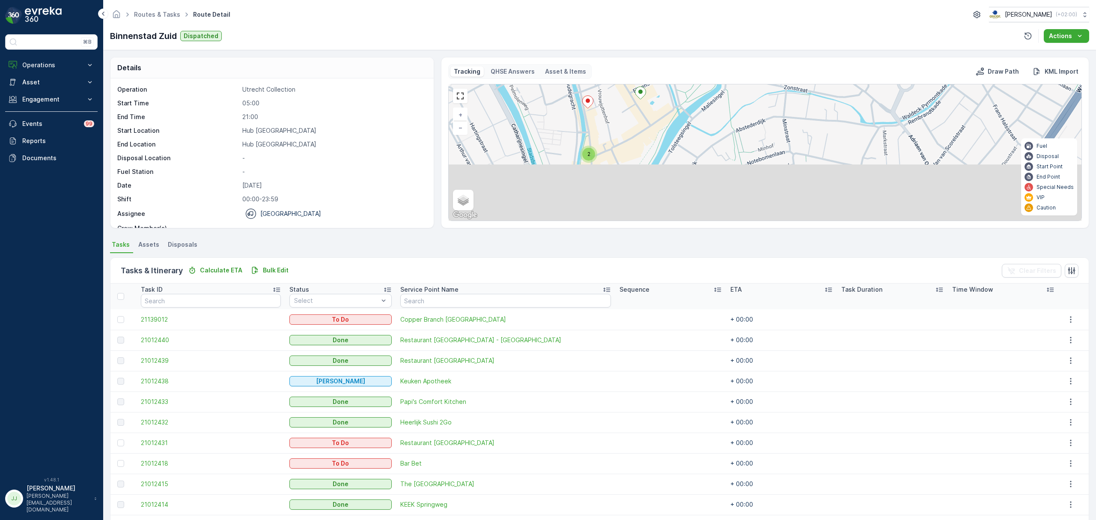
drag, startPoint x: 778, startPoint y: 146, endPoint x: 672, endPoint y: 86, distance: 122.3
click at [672, 86] on div "2 2 2 + − Satellite Roadmap Terrain Hybrid Leaflet Keyboard shortcuts Map Data …" at bounding box center [765, 152] width 633 height 136
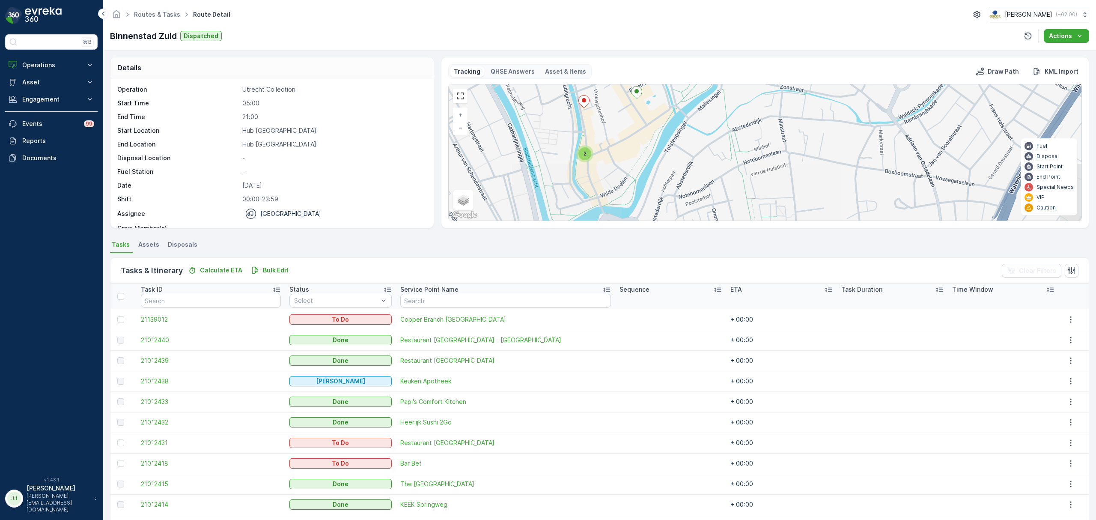
drag, startPoint x: 741, startPoint y: 120, endPoint x: 685, endPoint y: 102, distance: 59.3
click at [685, 102] on div "2 2 2 + − Satellite Roadmap Terrain Hybrid Leaflet Keyboard shortcuts Map Data …" at bounding box center [765, 152] width 633 height 136
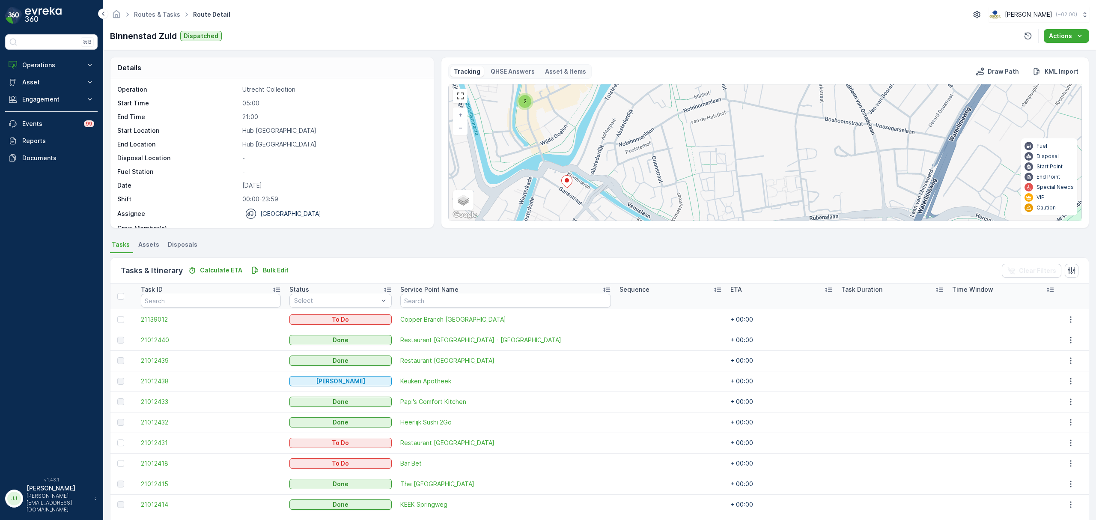
drag, startPoint x: 668, startPoint y: 162, endPoint x: 664, endPoint y: 127, distance: 34.8
click at [664, 127] on div "2 2 2 + − Satellite Roadmap Terrain Hybrid Leaflet Keyboard shortcuts Map Data …" at bounding box center [765, 152] width 633 height 136
drag, startPoint x: 687, startPoint y: 131, endPoint x: 631, endPoint y: 184, distance: 77.5
click at [671, 182] on div "2 2 2 + − Satellite Roadmap Terrain Hybrid Leaflet Keyboard shortcuts Map Data …" at bounding box center [765, 152] width 633 height 136
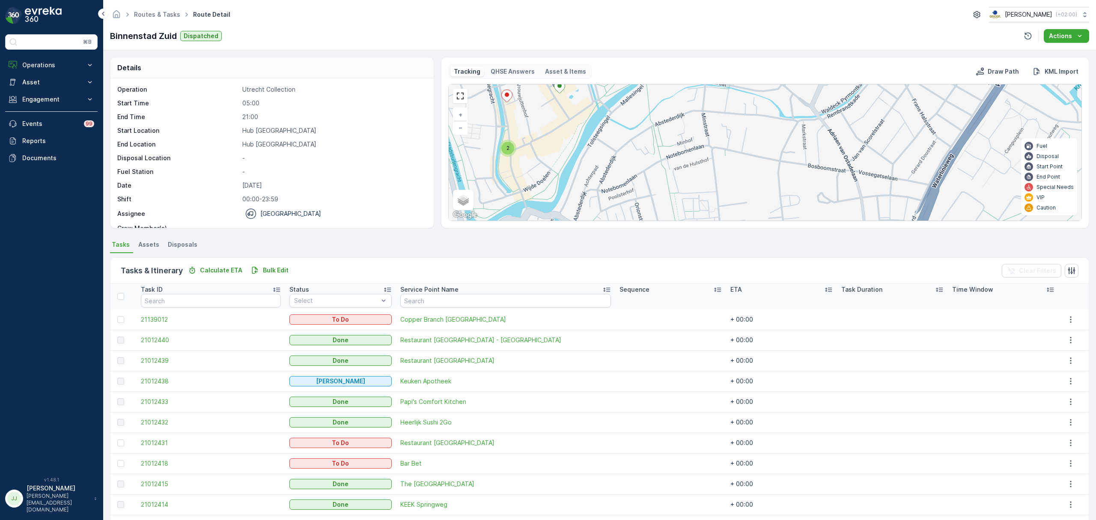
drag, startPoint x: 581, startPoint y: 185, endPoint x: 542, endPoint y: 141, distance: 58.2
click at [542, 142] on div "2 2 2 + − Satellite Roadmap Terrain Hybrid Leaflet Keyboard shortcuts Map Data …" at bounding box center [765, 152] width 633 height 136
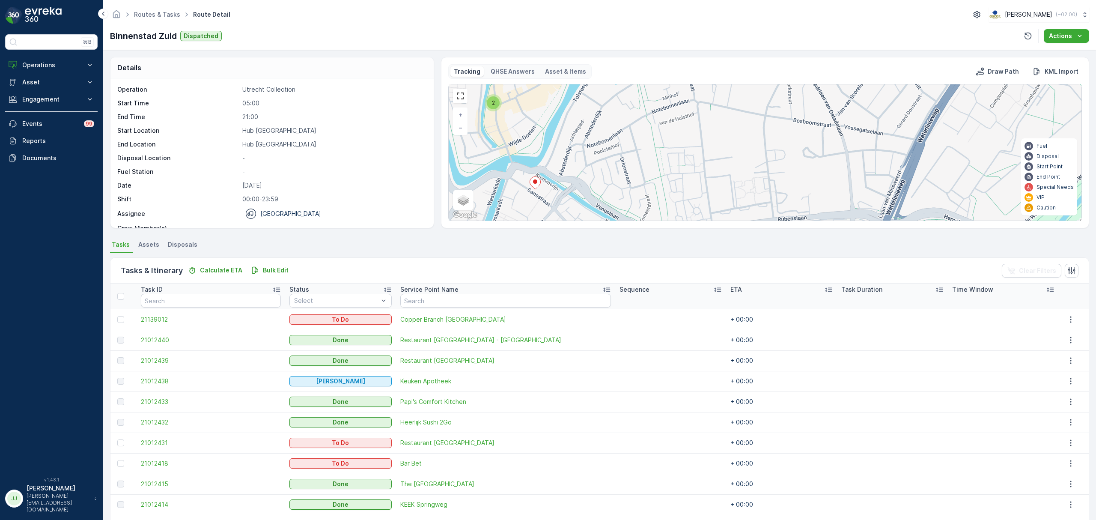
drag, startPoint x: 542, startPoint y: 151, endPoint x: 556, endPoint y: 152, distance: 14.1
click at [565, 148] on div "2 2 2 + − Satellite Roadmap Terrain Hybrid Leaflet Keyboard shortcuts Map Data …" at bounding box center [765, 152] width 633 height 136
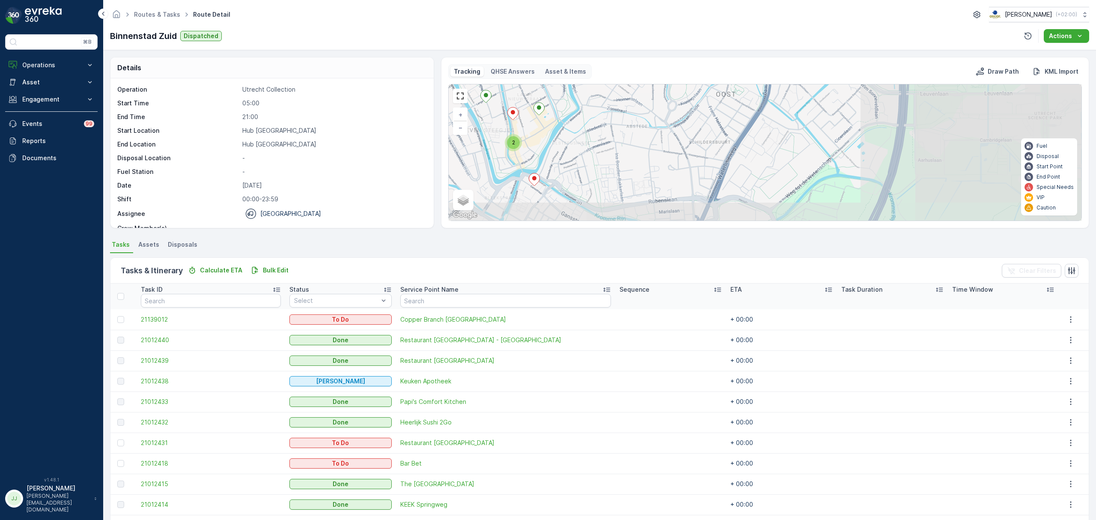
drag, startPoint x: 572, startPoint y: 180, endPoint x: 554, endPoint y: 199, distance: 26.6
click at [562, 211] on div "2 2 2 3 2 3 2 + − Satellite Roadmap Terrain Hybrid Leaflet Keyboard shortcuts M…" at bounding box center [765, 152] width 633 height 136
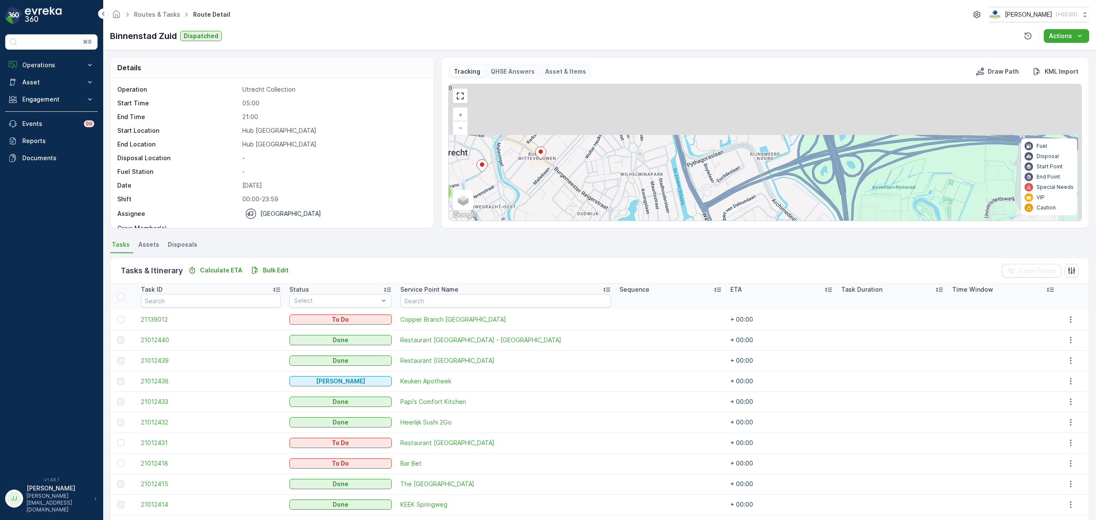
drag, startPoint x: 541, startPoint y: 217, endPoint x: 528, endPoint y: 208, distance: 16.3
click at [527, 241] on div "Details Operation Utrecht Collection Start Time 05:00 End Time 21:00 Start Loca…" at bounding box center [599, 285] width 993 height 470
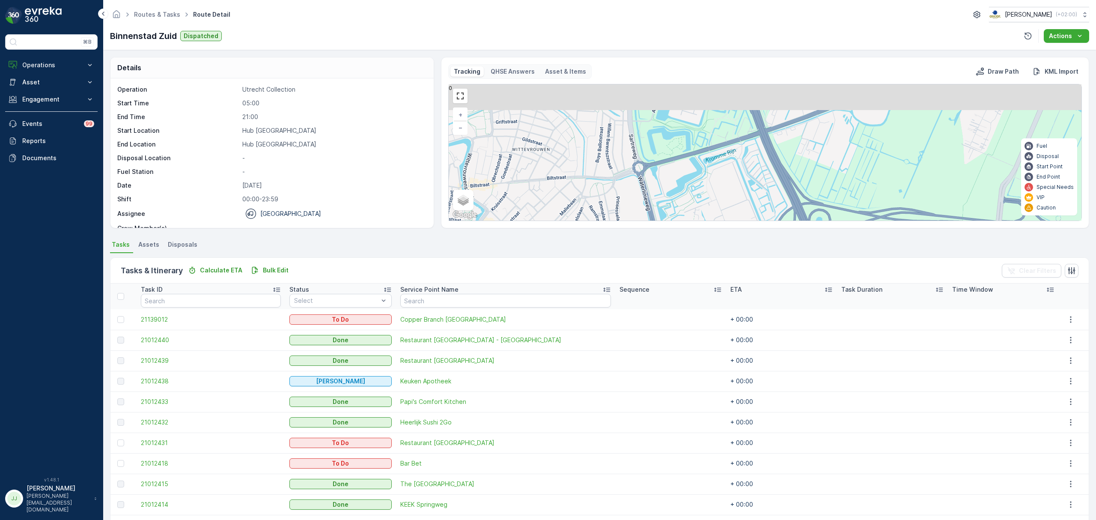
drag, startPoint x: 578, startPoint y: 138, endPoint x: 564, endPoint y: 233, distance: 96.0
click at [564, 233] on div "Details Operation Utrecht Collection Start Time 05:00 End Time 21:00 Start Loca…" at bounding box center [599, 285] width 993 height 470
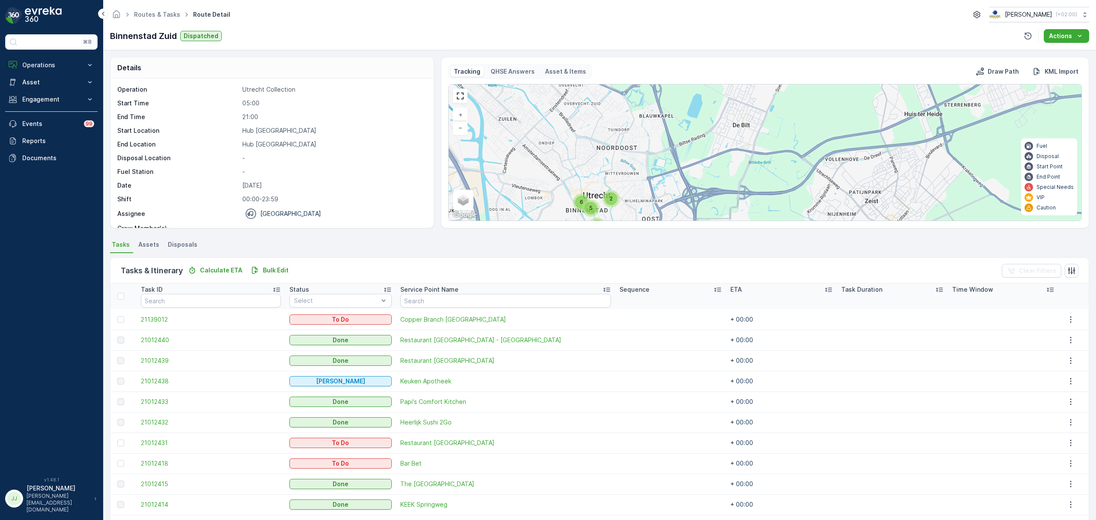
drag, startPoint x: 585, startPoint y: 179, endPoint x: 665, endPoint y: 155, distance: 83.7
click at [665, 155] on div "5 6 5 2 + − Satellite Roadmap Terrain Hybrid Leaflet Keyboard shortcuts Map Dat…" at bounding box center [765, 152] width 633 height 136
